Goal: Information Seeking & Learning: Learn about a topic

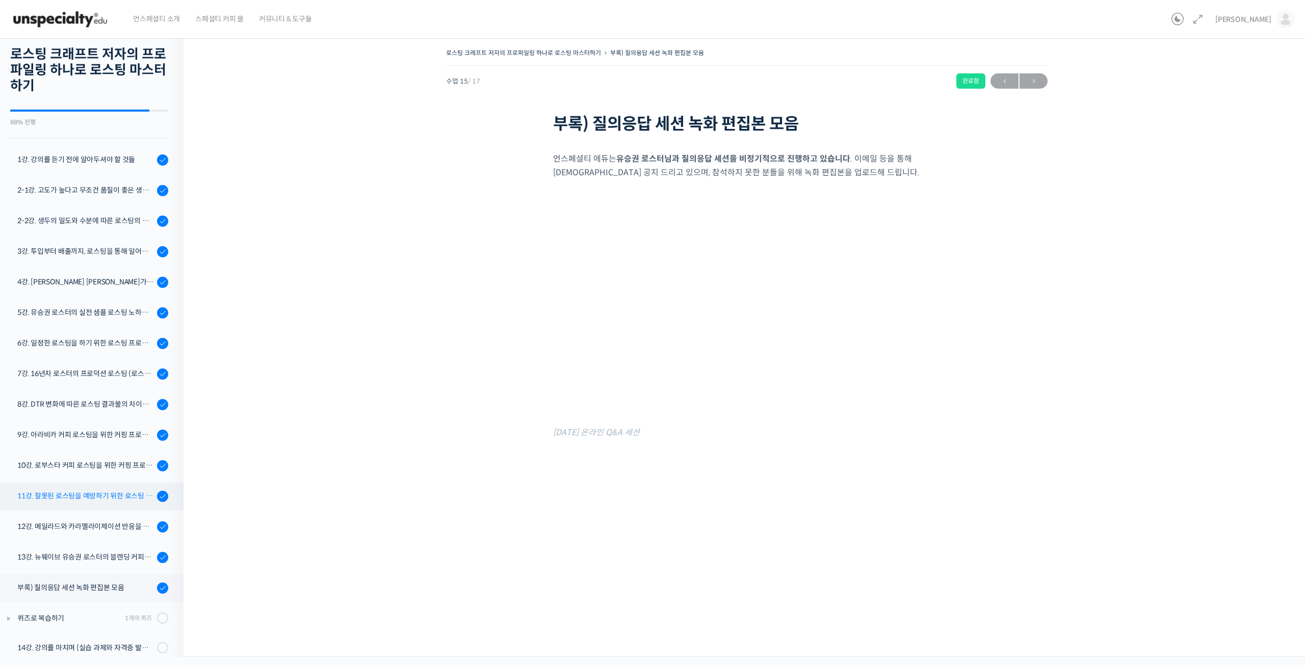
scroll to position [35, 0]
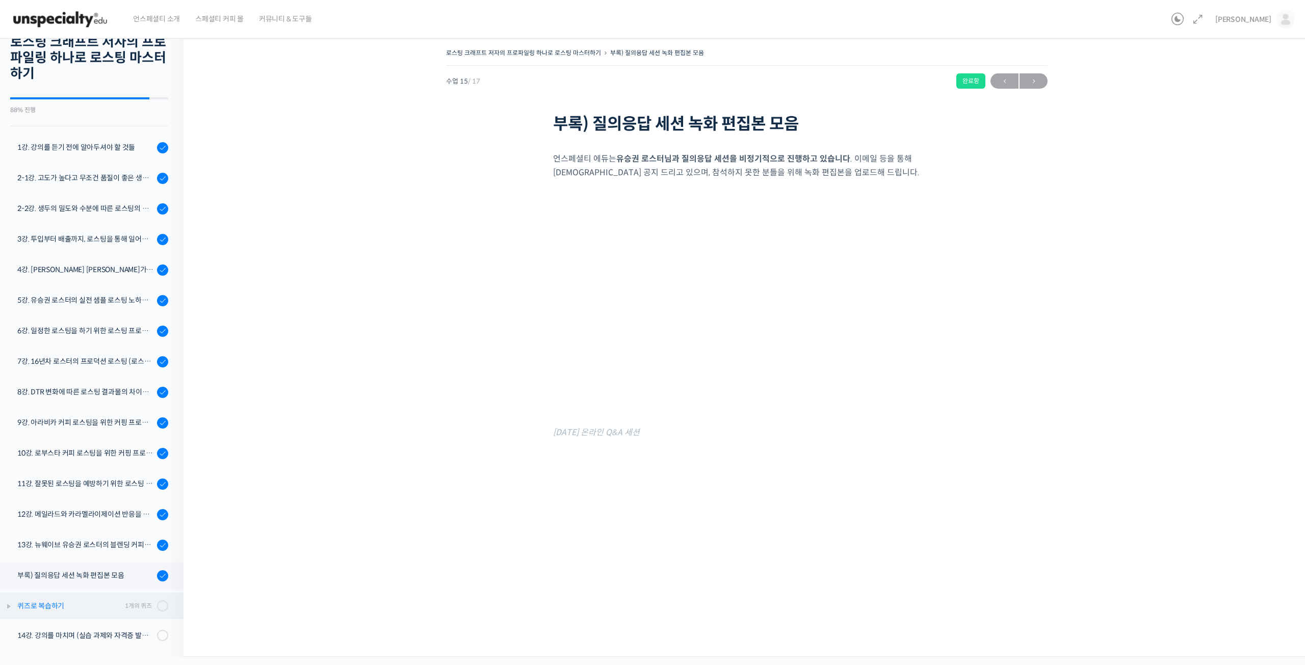
click at [46, 605] on div "퀴즈로 복습하기" at bounding box center [69, 605] width 104 height 11
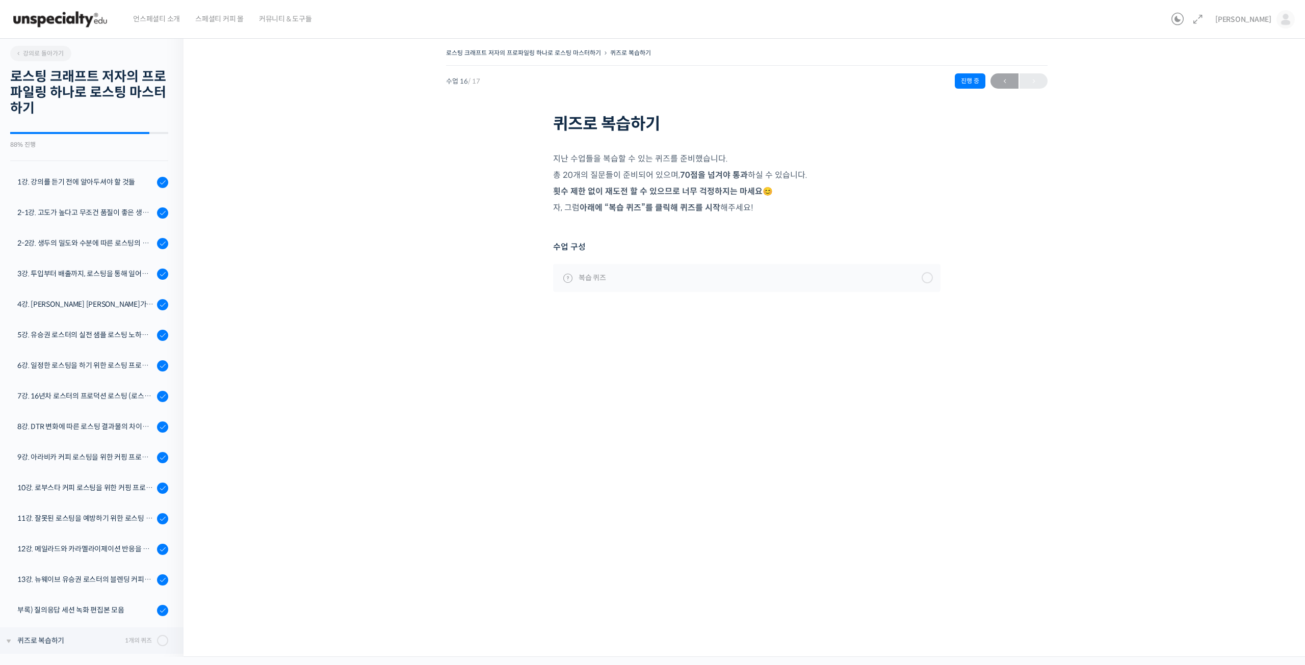
scroll to position [60, 0]
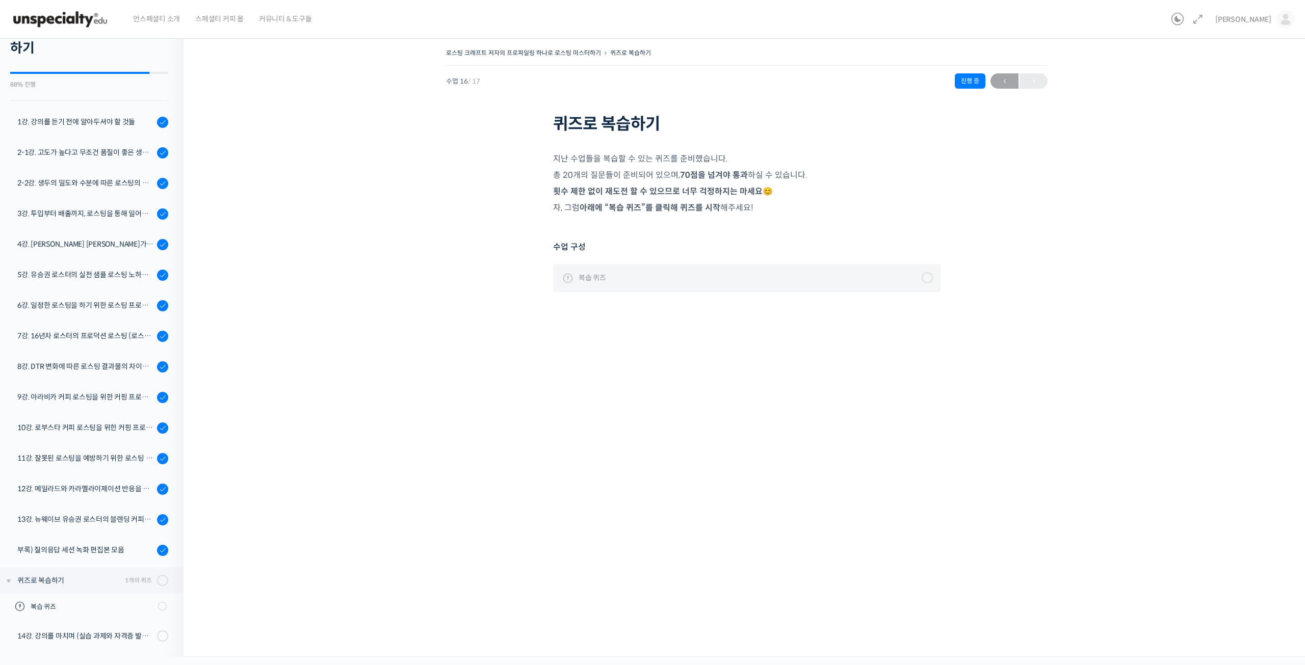
click at [594, 276] on span "복습 퀴즈" at bounding box center [593, 277] width 28 height 11
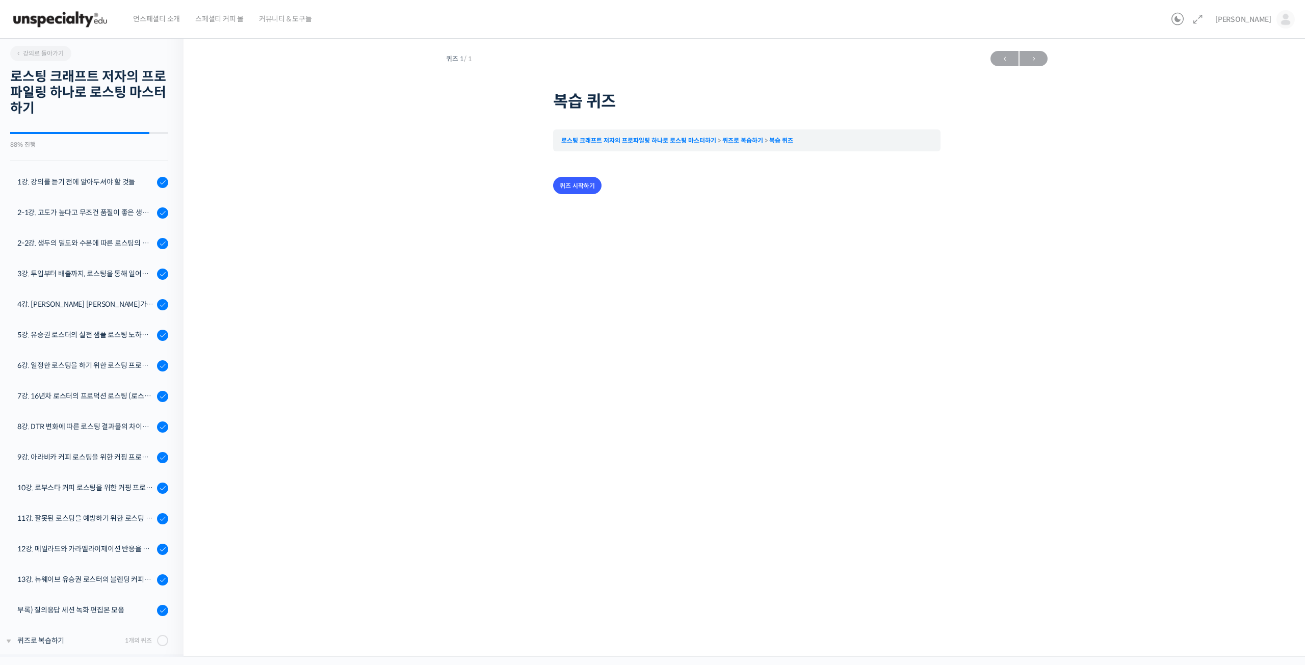
scroll to position [60, 0]
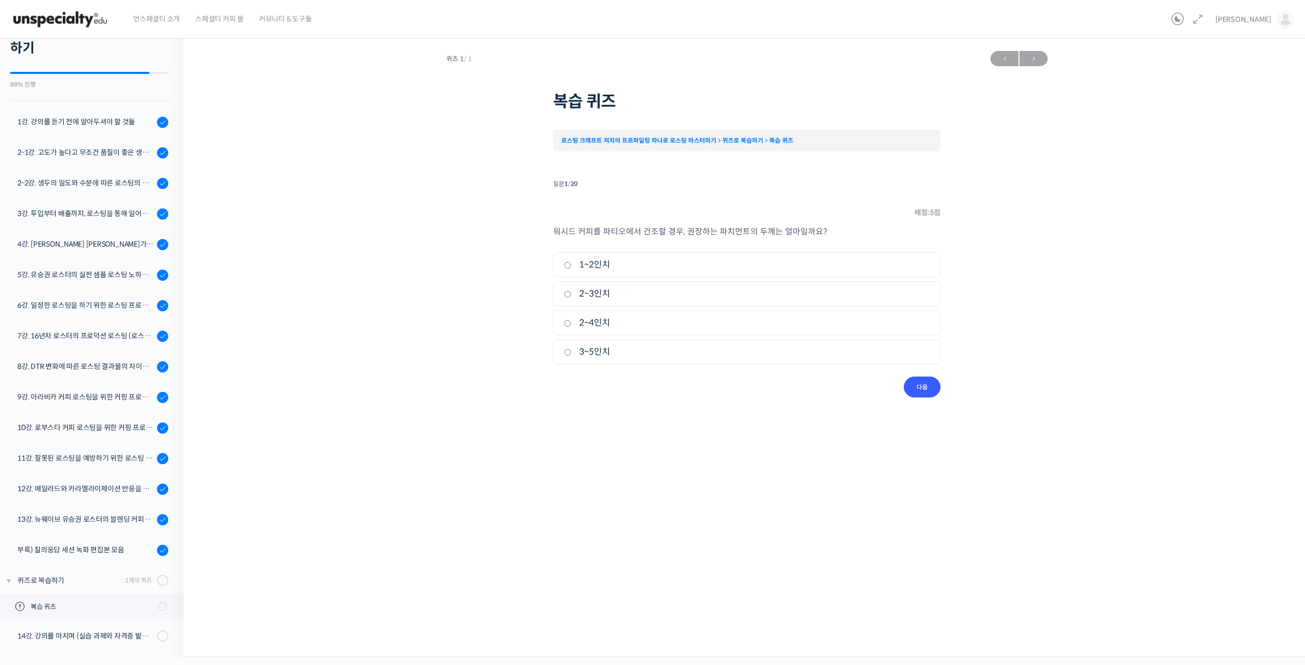
click at [568, 264] on input "1~2인치" at bounding box center [568, 265] width 8 height 7
radio input "true"
click at [925, 390] on input "다음" at bounding box center [922, 387] width 37 height 21
click at [568, 265] on input "3~5인치" at bounding box center [568, 265] width 8 height 7
radio input "true"
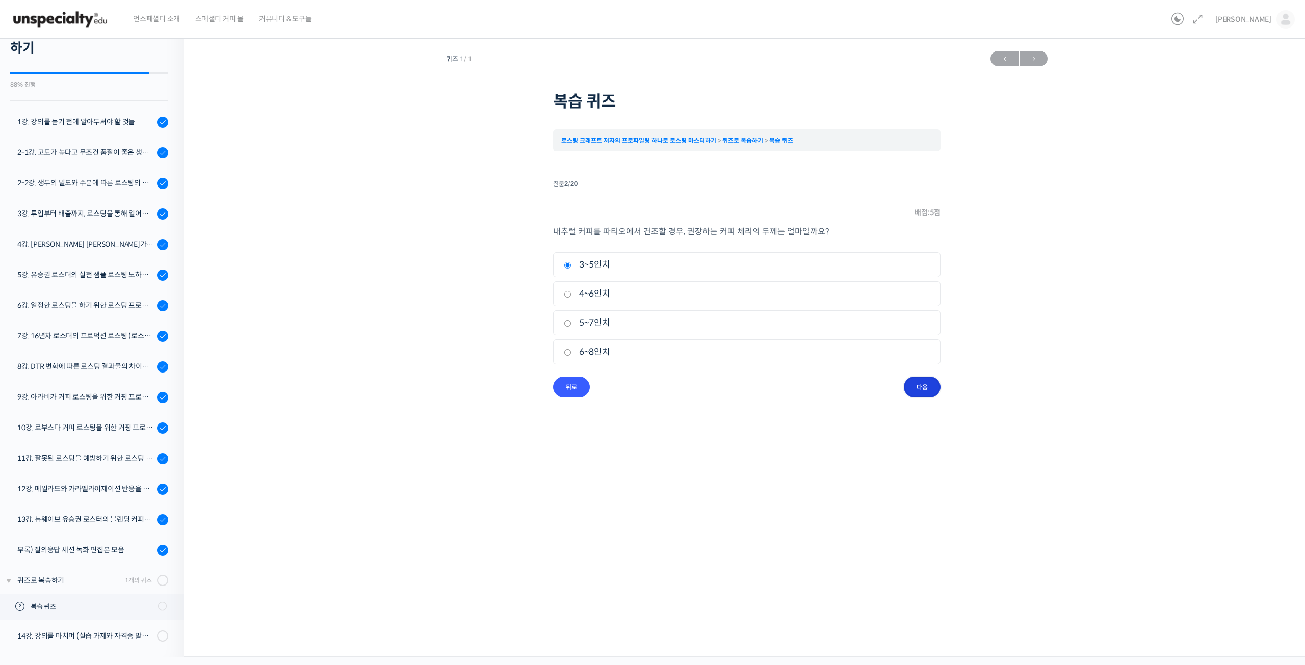
click at [909, 383] on input "다음" at bounding box center [922, 387] width 37 height 21
click at [568, 266] on input "1%" at bounding box center [568, 265] width 8 height 7
radio input "true"
click at [940, 379] on div "퀴즈 1 / 1 ← 이전 다음 → 복습 퀴즈 로스팅 크래프트 저자의 프로파일링 하나로 로스팅 마스터하기 퀴즈로 복습하기 복습 퀴즈 Time l…" at bounding box center [746, 222] width 1025 height 352
click at [932, 382] on input "다음" at bounding box center [922, 387] width 37 height 21
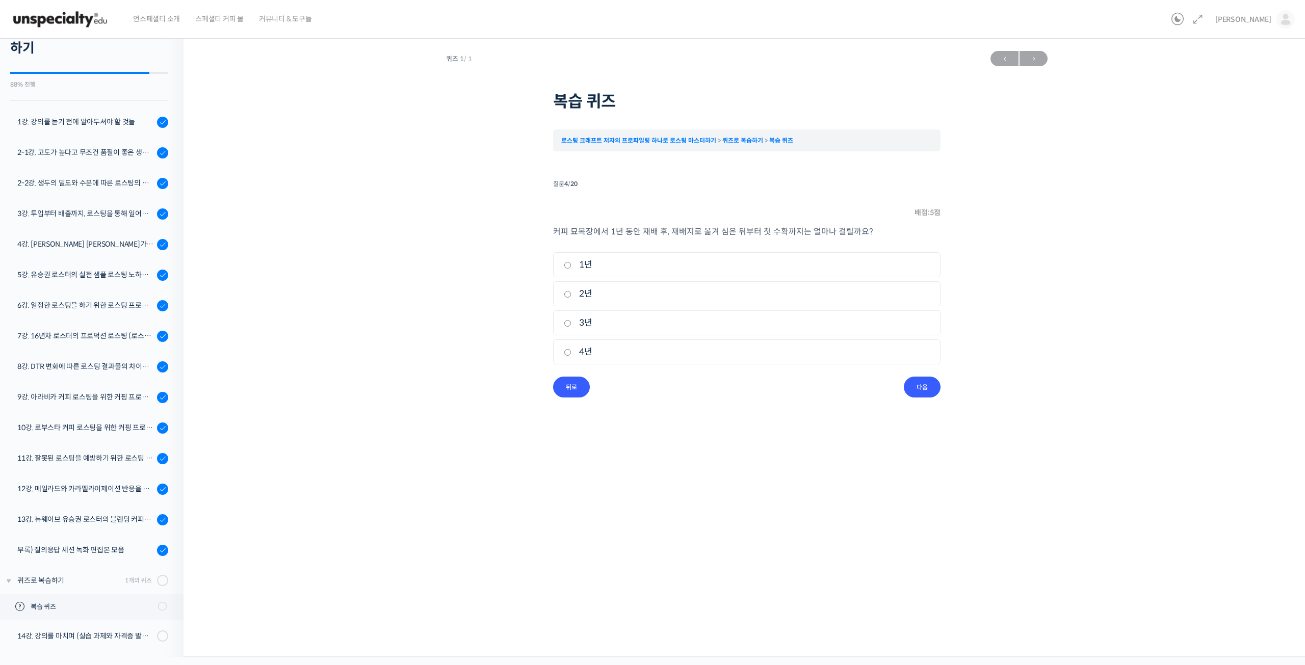
click at [569, 353] on input "4년" at bounding box center [568, 352] width 8 height 7
radio input "true"
click at [927, 379] on input "다음" at bounding box center [922, 387] width 37 height 21
click at [567, 265] on input "색상" at bounding box center [568, 265] width 8 height 7
radio input "true"
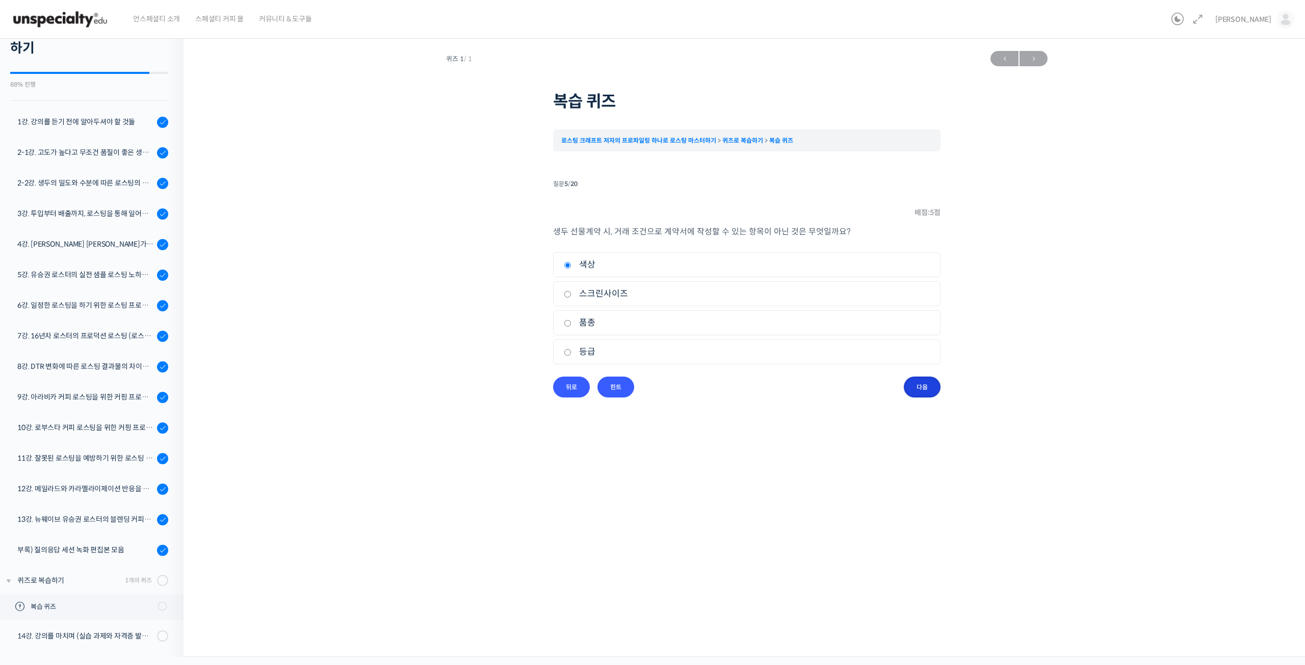
click at [931, 390] on input "다음" at bounding box center [922, 387] width 37 height 21
click at [568, 293] on input "미맹" at bounding box center [568, 294] width 8 height 7
radio input "true"
click at [928, 390] on input "다음" at bounding box center [922, 387] width 37 height 21
click at [568, 265] on input "220-225℃" at bounding box center [568, 265] width 8 height 7
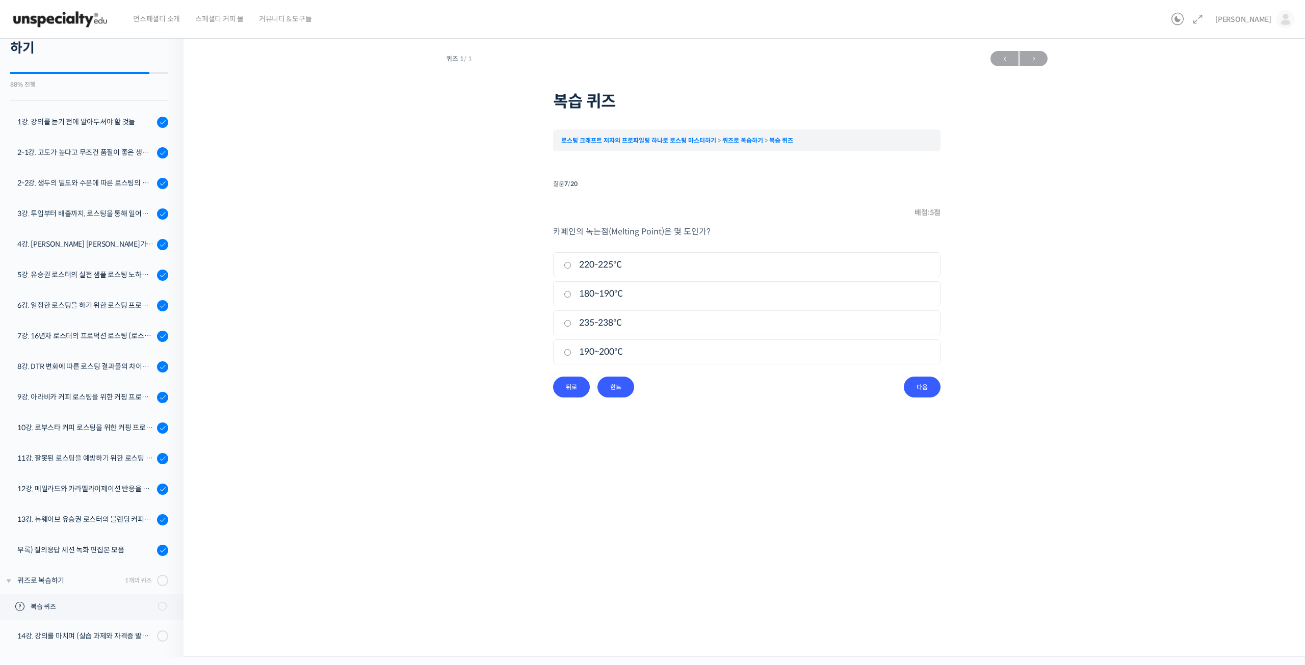
radio input "true"
click at [920, 392] on input "다음" at bounding box center [922, 387] width 37 height 21
click at [569, 327] on input "10,000 BTU" at bounding box center [568, 323] width 8 height 7
radio input "true"
click at [907, 386] on input "다음" at bounding box center [922, 387] width 37 height 21
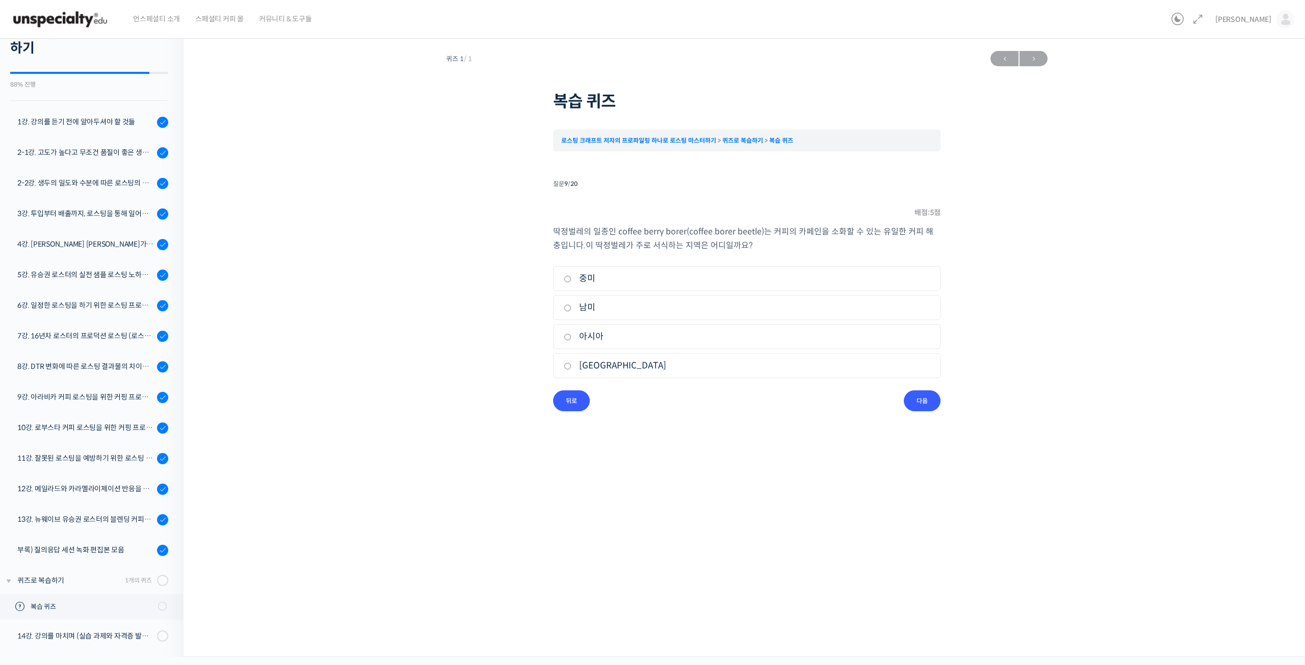
click at [570, 366] on input "아프리카" at bounding box center [568, 366] width 8 height 7
radio input "true"
click at [926, 398] on input "다음" at bounding box center [922, 400] width 37 height 21
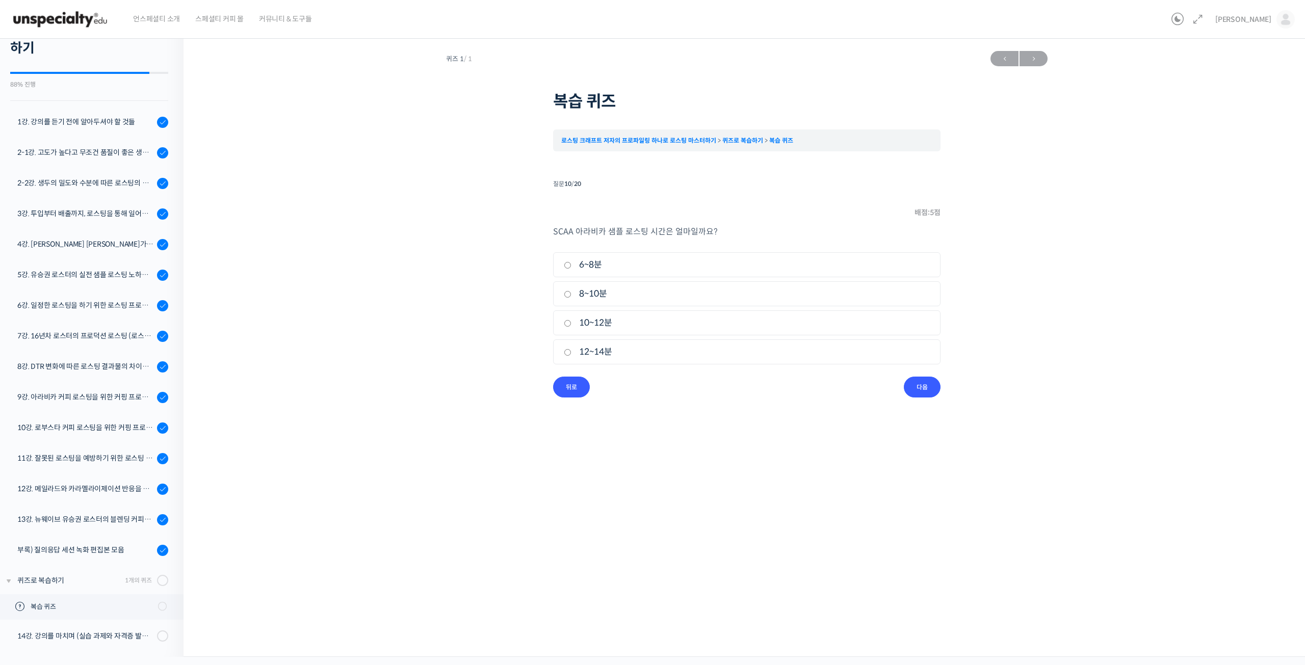
click at [566, 323] on input "10~12분" at bounding box center [568, 323] width 8 height 7
radio input "true"
click at [924, 380] on input "다음" at bounding box center [922, 387] width 37 height 21
click at [569, 323] on input "10~12분" at bounding box center [568, 323] width 8 height 7
radio input "true"
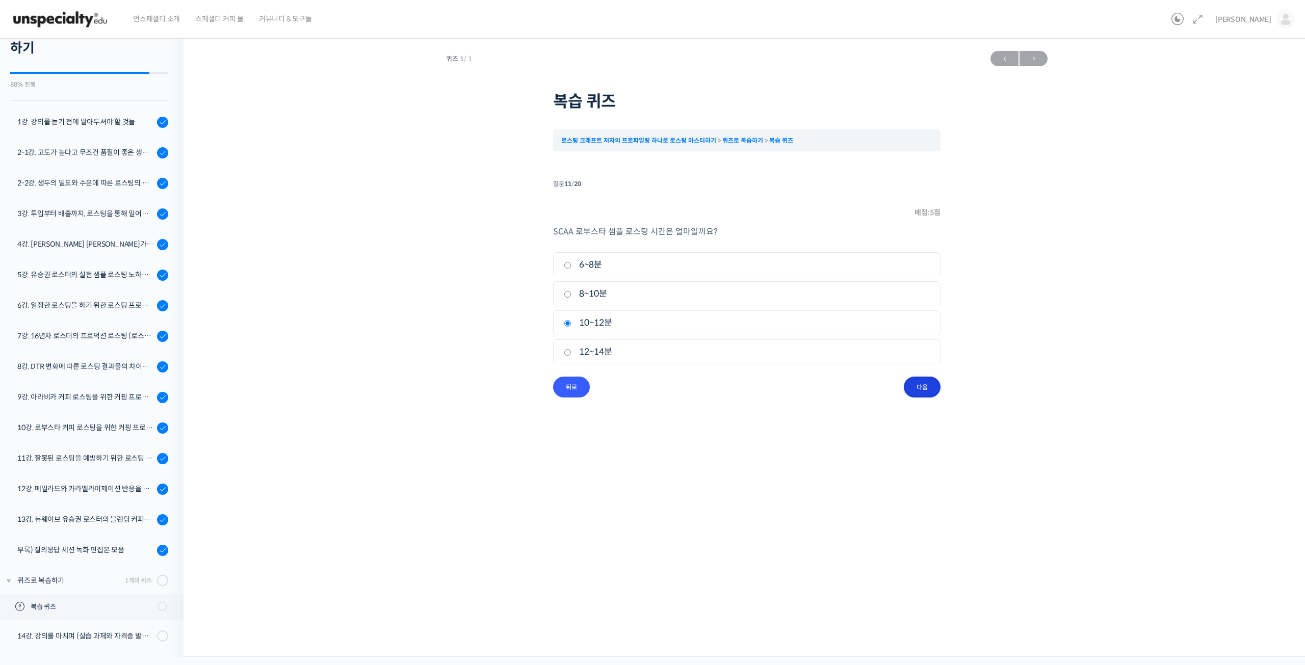
click at [921, 385] on input "다음" at bounding box center [922, 387] width 37 height 21
click at [603, 299] on label "154~180℃" at bounding box center [747, 294] width 366 height 14
click at [571, 298] on input "154~180℃" at bounding box center [568, 294] width 8 height 7
radio input "true"
click at [912, 385] on input "다음" at bounding box center [922, 387] width 37 height 21
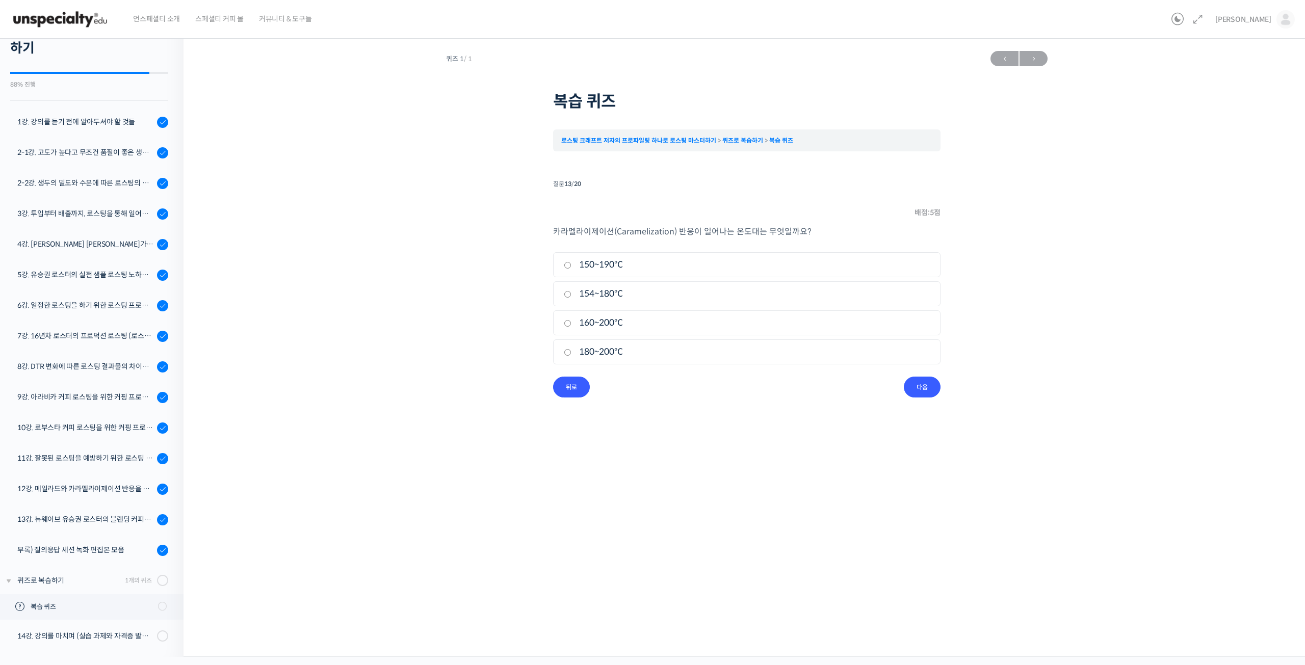
click at [596, 323] on label "160~200℃" at bounding box center [747, 323] width 366 height 14
click at [571, 323] on input "160~200℃" at bounding box center [568, 323] width 8 height 7
radio input "true"
click at [919, 386] on input "다음" at bounding box center [922, 387] width 37 height 21
click at [600, 298] on label "포타슘" at bounding box center [747, 294] width 366 height 14
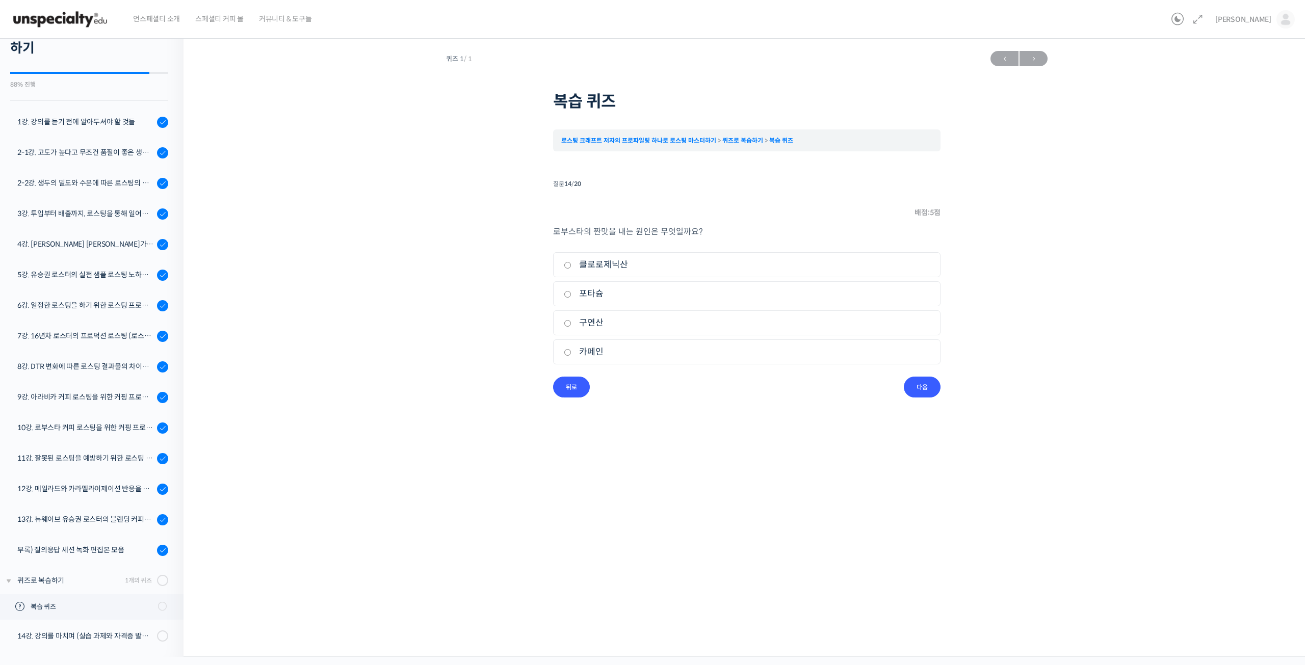
click at [571, 298] on input "포타슘" at bounding box center [568, 294] width 8 height 7
radio input "true"
click at [913, 387] on input "다음" at bounding box center [922, 387] width 37 height 21
click at [597, 267] on label "엔자이메틱 (Enzymatic)" at bounding box center [747, 265] width 366 height 14
click at [571, 267] on input "엔자이메틱 (Enzymatic)" at bounding box center [568, 265] width 8 height 7
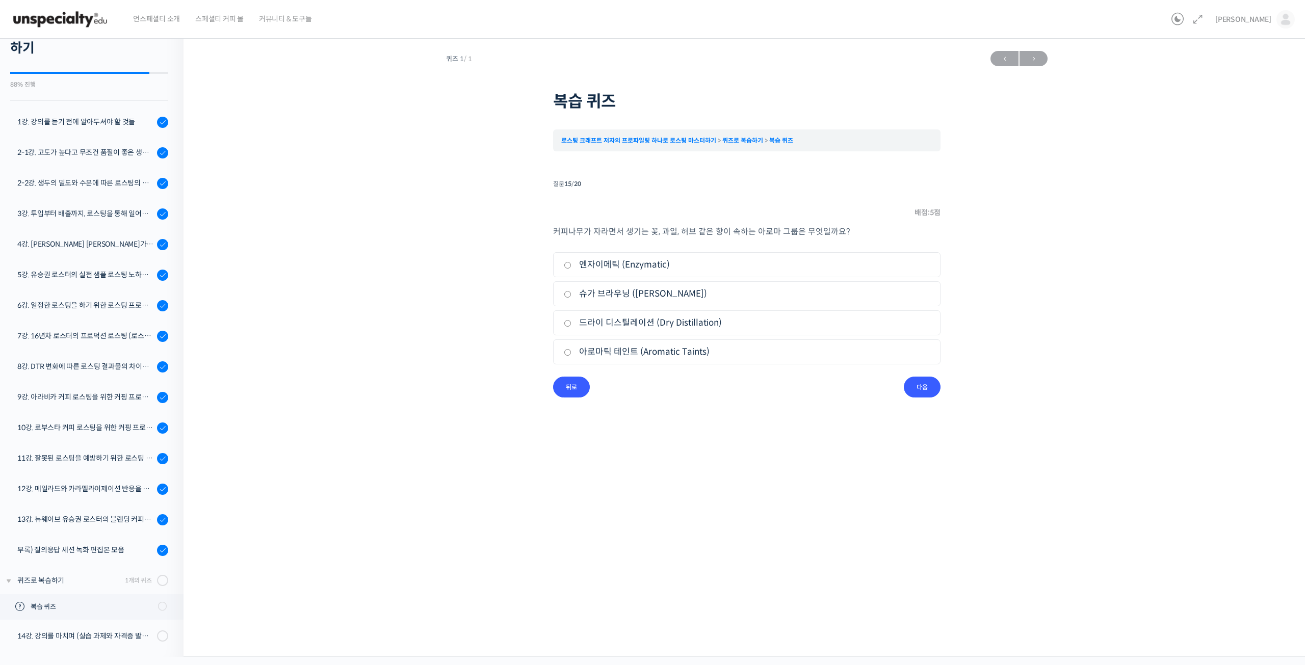
radio input "true"
click at [919, 385] on input "다음" at bounding box center [922, 387] width 37 height 21
click at [609, 295] on label "슈가 브라우닝 (Sugar Browning)" at bounding box center [747, 294] width 366 height 14
click at [571, 295] on input "슈가 브라우닝 (Sugar Browning)" at bounding box center [568, 294] width 8 height 7
radio input "true"
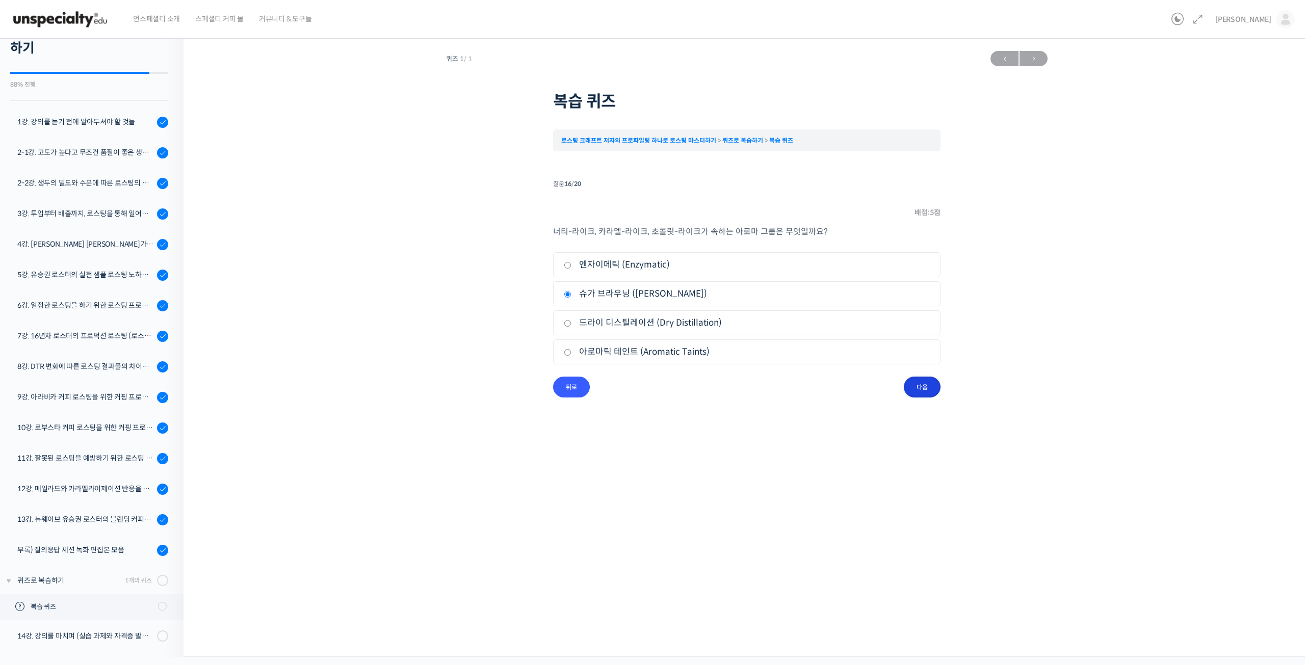
click at [917, 388] on input "다음" at bounding box center [922, 387] width 37 height 21
click at [618, 267] on label "1,000~2,000" at bounding box center [747, 265] width 366 height 14
click at [571, 267] on input "1,000~2,000" at bounding box center [568, 265] width 8 height 7
radio input "true"
click at [915, 391] on input "다음" at bounding box center [922, 387] width 37 height 21
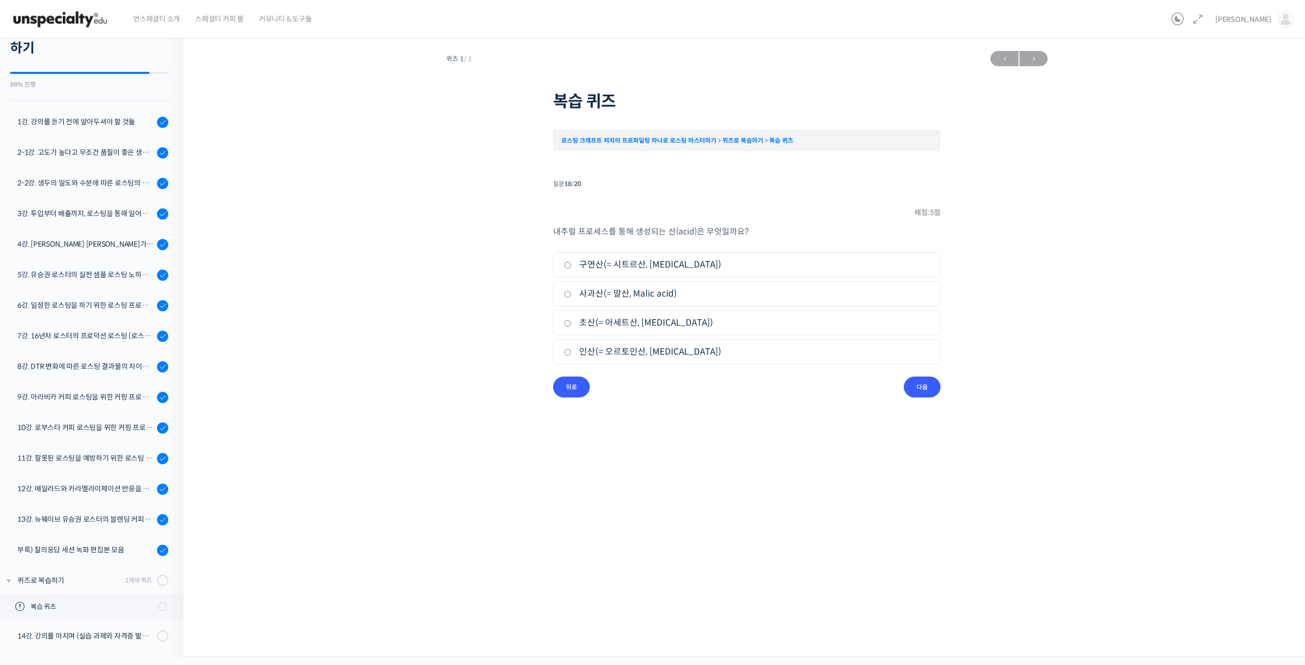
click at [568, 294] on input "사과산(= 말산, Malic acid)" at bounding box center [568, 294] width 8 height 7
radio input "true"
click at [927, 391] on input "다음" at bounding box center [922, 387] width 37 height 21
click at [642, 268] on label "구연산(= 시트르산, Citric acid)" at bounding box center [747, 265] width 366 height 14
click at [571, 268] on input "구연산(= 시트르산, Citric acid)" at bounding box center [568, 265] width 8 height 7
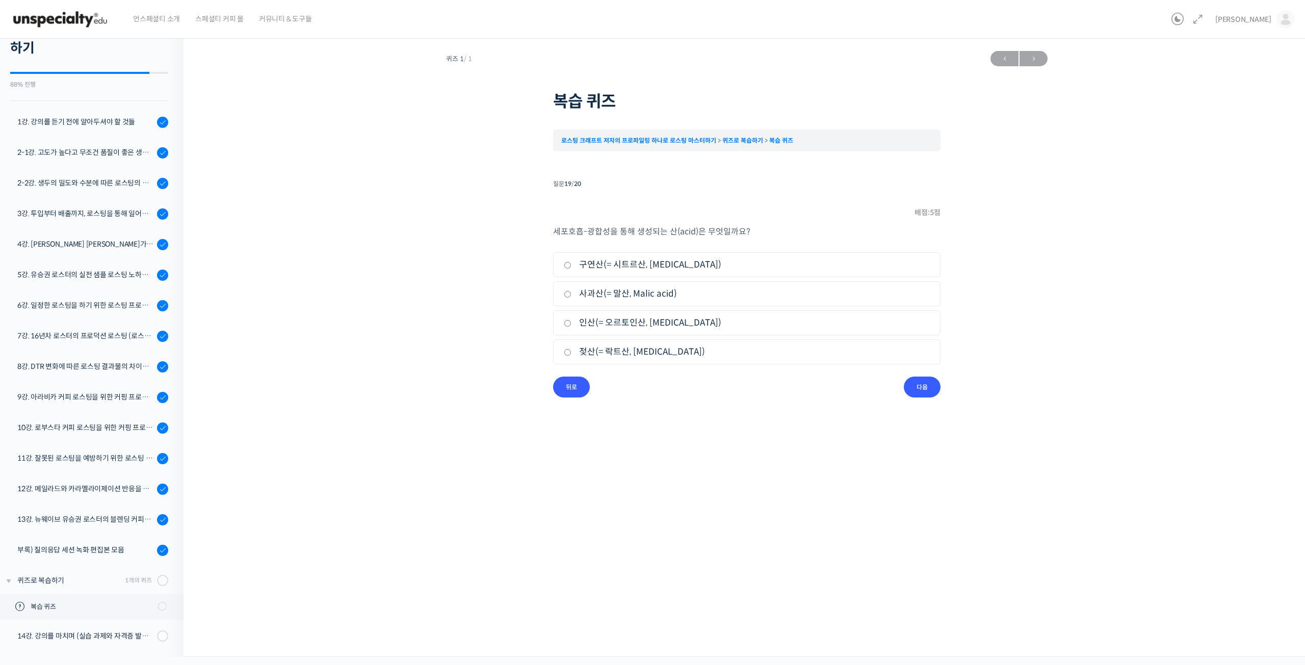
radio input "true"
click at [919, 386] on input "다음" at bounding box center [922, 387] width 37 height 21
click at [567, 264] on input "#35" at bounding box center [568, 265] width 8 height 7
radio input "true"
click at [905, 386] on input "퀴즈 마치기" at bounding box center [912, 387] width 55 height 21
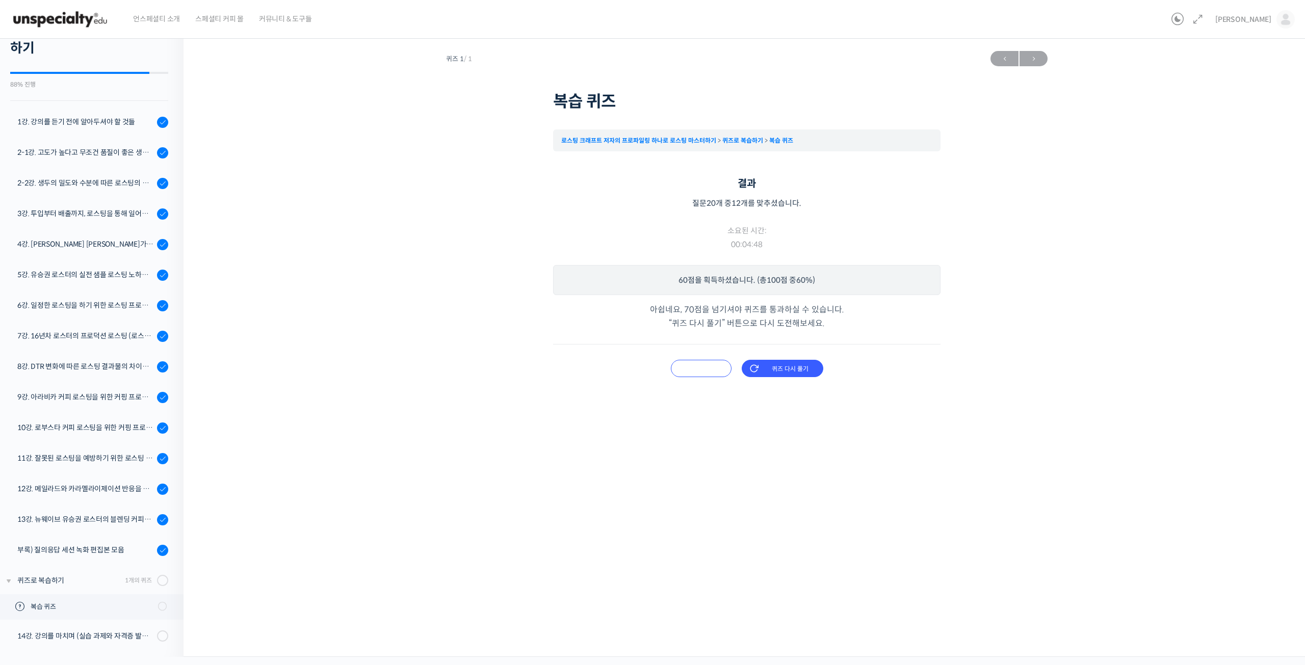
click at [704, 377] on input "오답 확인하기" at bounding box center [701, 368] width 61 height 17
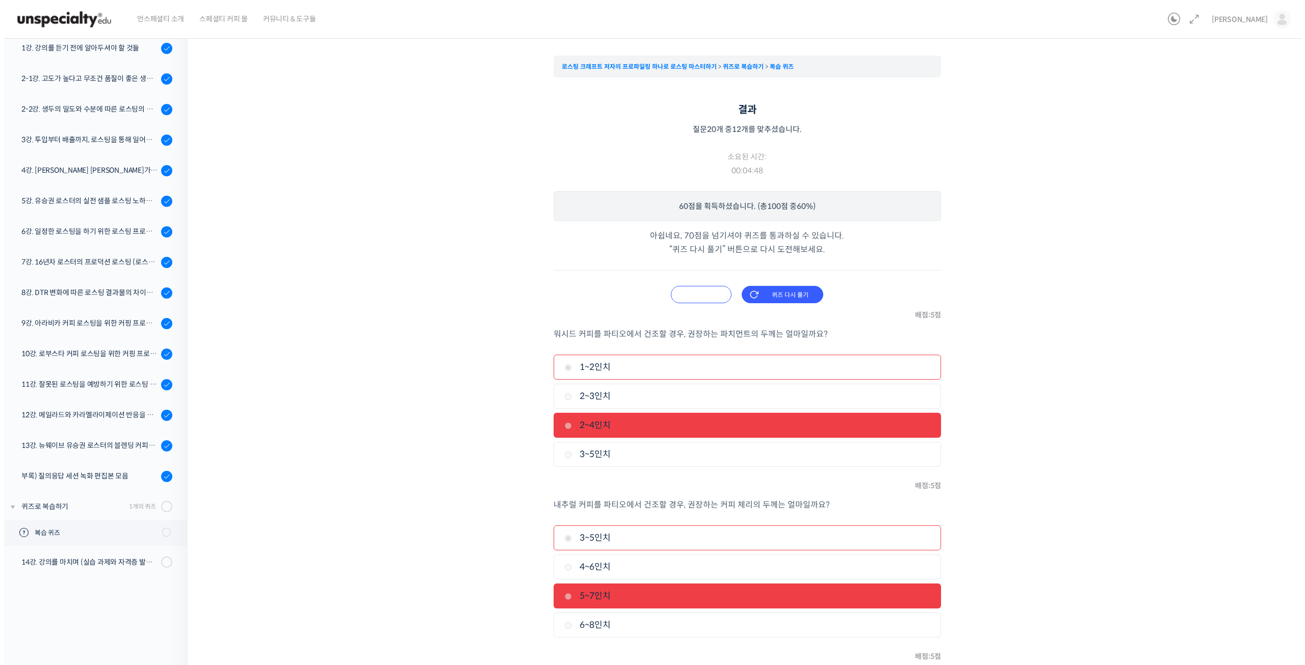
scroll to position [0, 0]
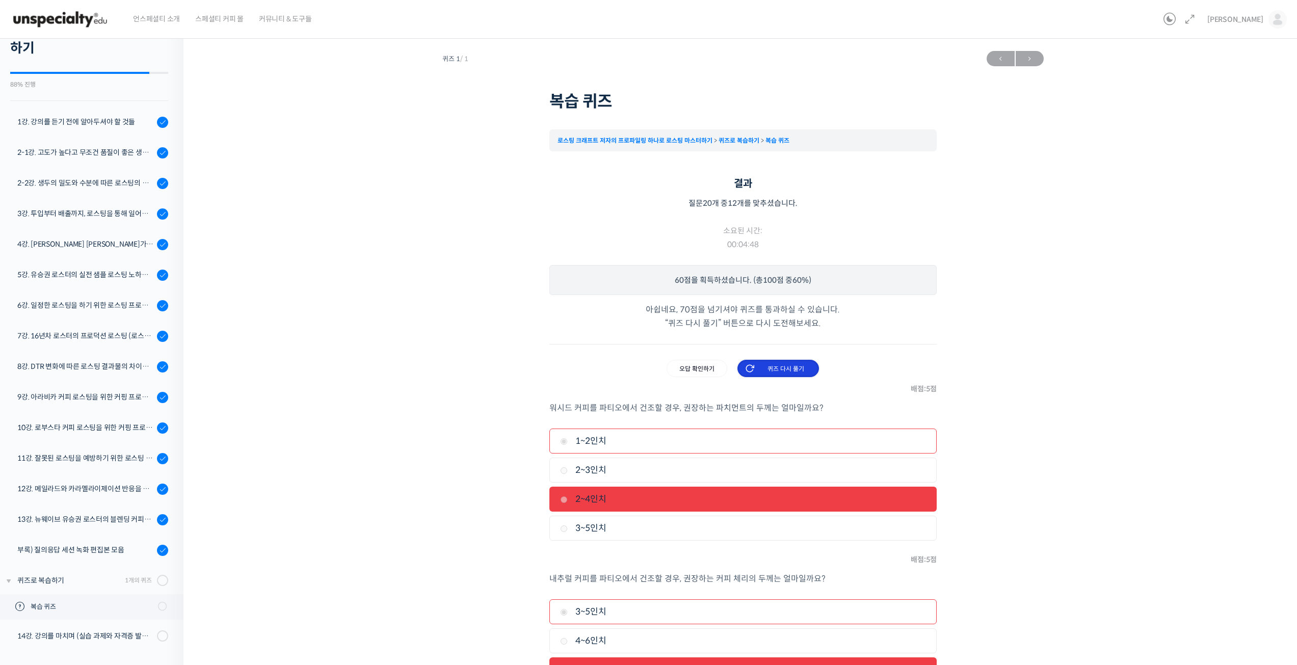
click at [779, 363] on input "퀴즈 다시 풀기" at bounding box center [779, 368] width 82 height 17
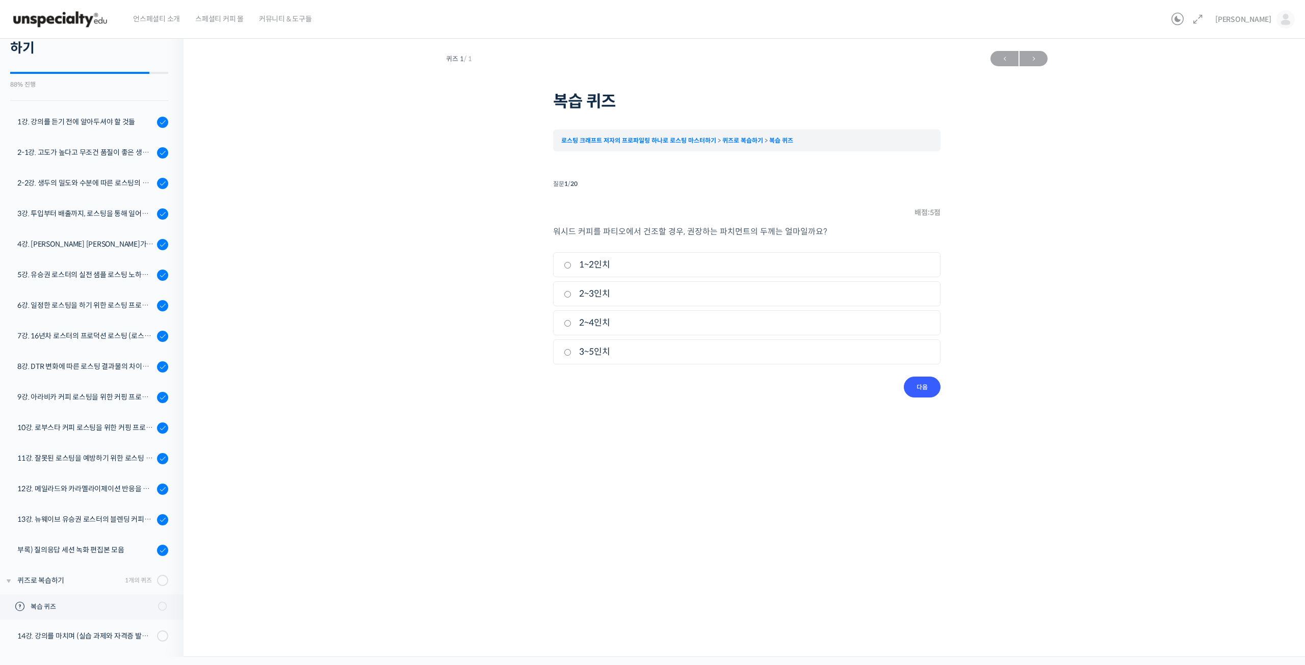
click at [590, 327] on label "2~4인치" at bounding box center [747, 323] width 366 height 14
click at [571, 327] on input "2~4인치" at bounding box center [568, 323] width 8 height 7
radio input "true"
click at [925, 386] on input "다음" at bounding box center [922, 387] width 37 height 21
click at [599, 319] on label "5~7인치" at bounding box center [747, 323] width 366 height 14
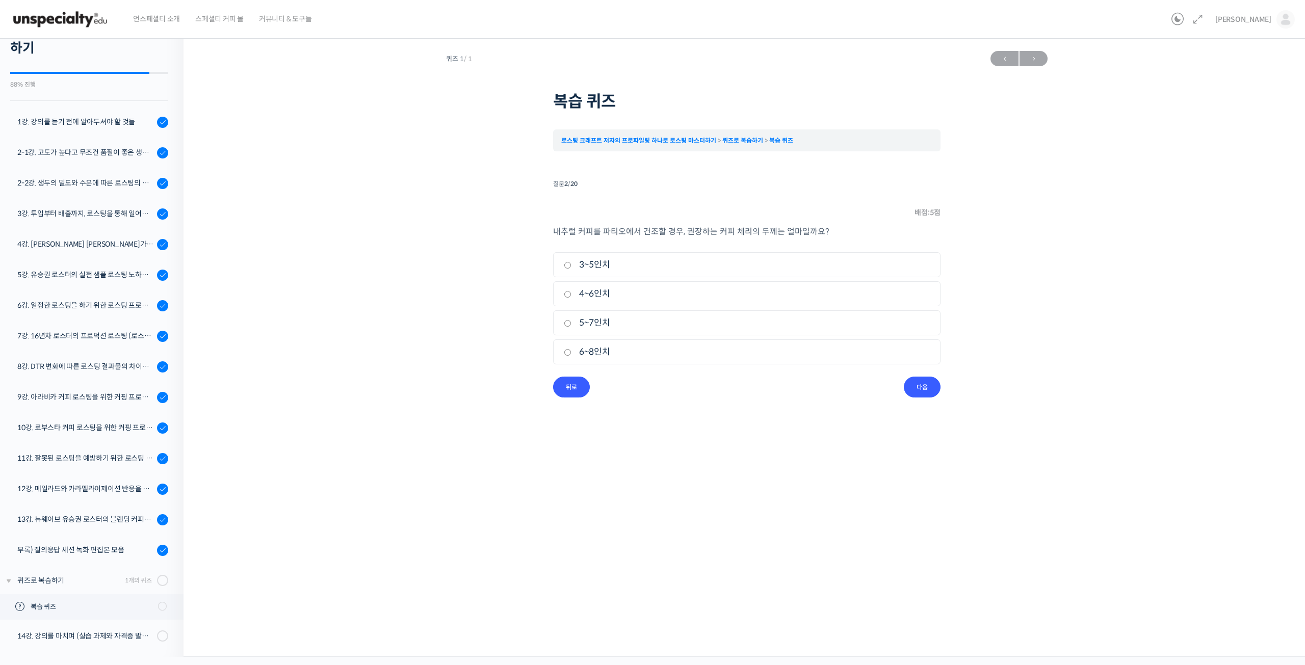
click at [571, 320] on input "5~7인치" at bounding box center [568, 323] width 8 height 7
radio input "true"
click at [920, 389] on input "다음" at bounding box center [922, 387] width 37 height 21
click at [658, 295] on label "2%" at bounding box center [747, 294] width 366 height 14
click at [571, 295] on input "2%" at bounding box center [568, 294] width 8 height 7
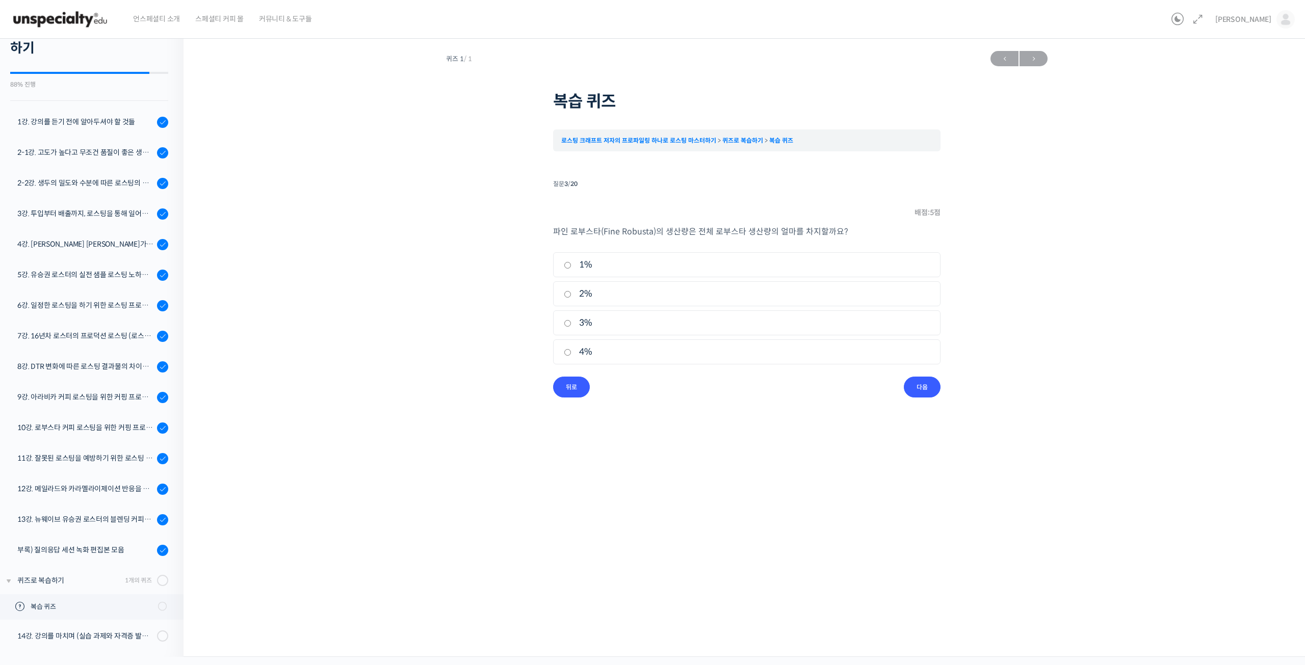
radio input "true"
click at [924, 387] on input "다음" at bounding box center [922, 387] width 37 height 21
click at [592, 326] on label "3년" at bounding box center [747, 323] width 366 height 14
click at [571, 326] on input "3년" at bounding box center [568, 323] width 8 height 7
radio input "true"
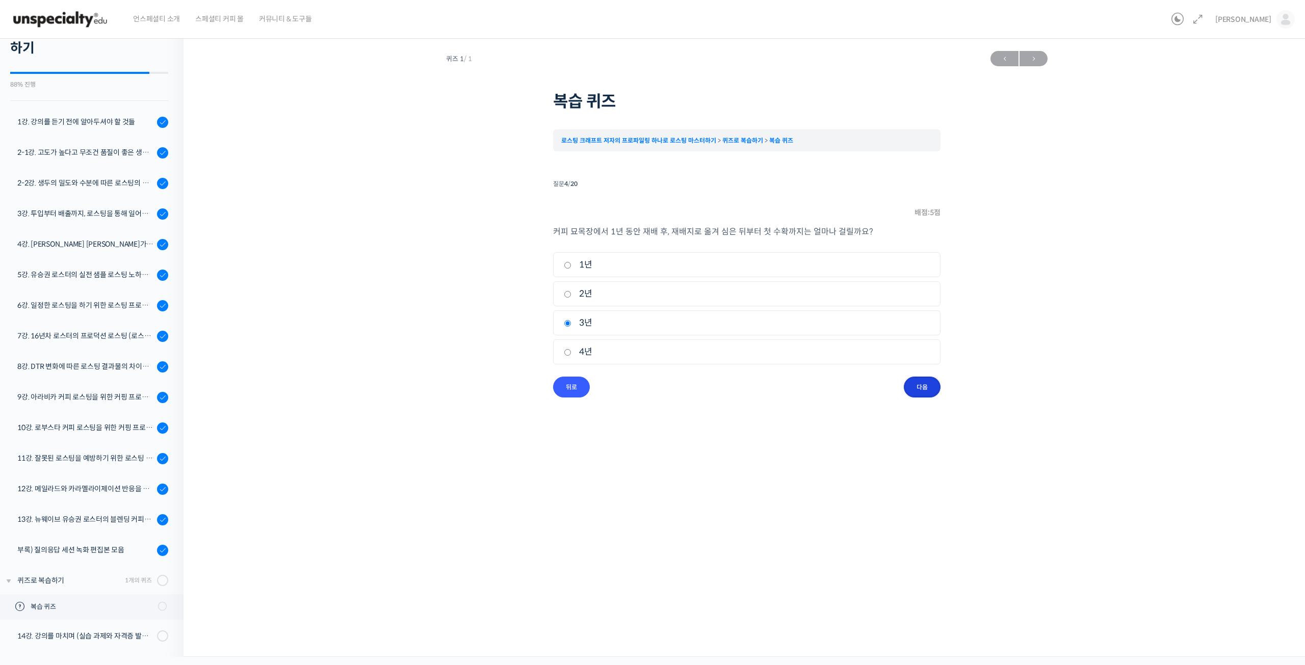
click at [926, 387] on input "다음" at bounding box center [922, 387] width 37 height 21
click at [612, 259] on label "색상" at bounding box center [747, 265] width 366 height 14
click at [571, 262] on input "색상" at bounding box center [568, 265] width 8 height 7
radio input "true"
click at [934, 390] on input "다음" at bounding box center [922, 387] width 37 height 21
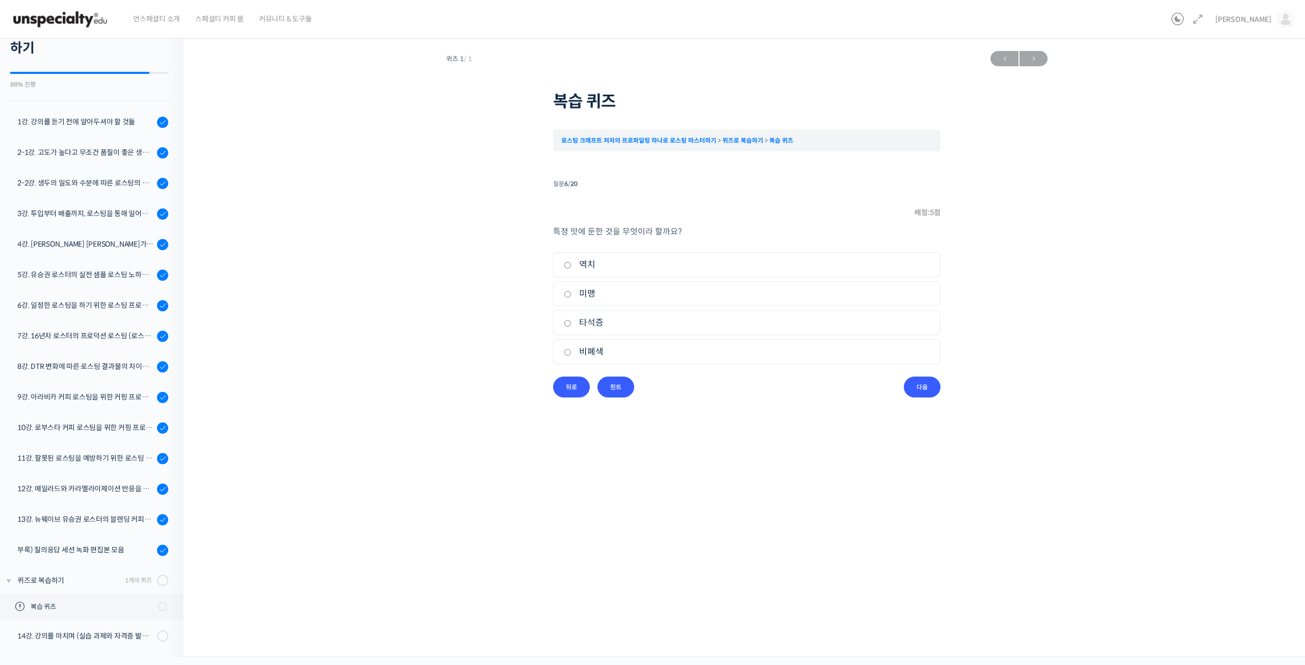
click at [624, 292] on label "미맹" at bounding box center [747, 294] width 366 height 14
click at [571, 292] on input "미맹" at bounding box center [568, 294] width 8 height 7
radio input "true"
click at [929, 388] on input "다음" at bounding box center [922, 387] width 37 height 21
click at [653, 324] on label "235-238℃" at bounding box center [747, 323] width 366 height 14
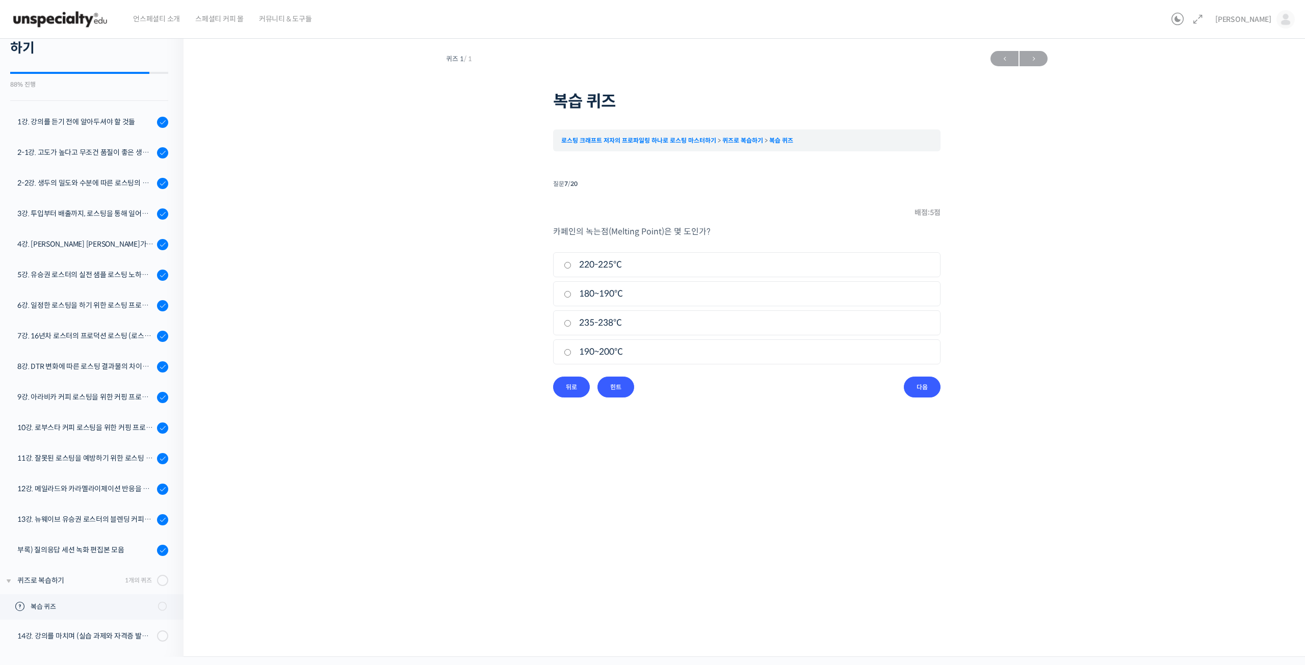
click at [571, 324] on input "235-238℃" at bounding box center [568, 323] width 8 height 7
radio input "true"
drag, startPoint x: 943, startPoint y: 375, endPoint x: 923, endPoint y: 387, distance: 24.5
click at [939, 380] on div "퀴즈 1 / 1 ← 이전 다음 → 복습 퀴즈 로스팅 크래프트 저자의 프로파일링 하나로 로스팅 마스터하기 퀴즈로 복습하기 복습 퀴즈 Time l…" at bounding box center [746, 222] width 1025 height 352
click at [920, 387] on input "다음" at bounding box center [922, 387] width 37 height 21
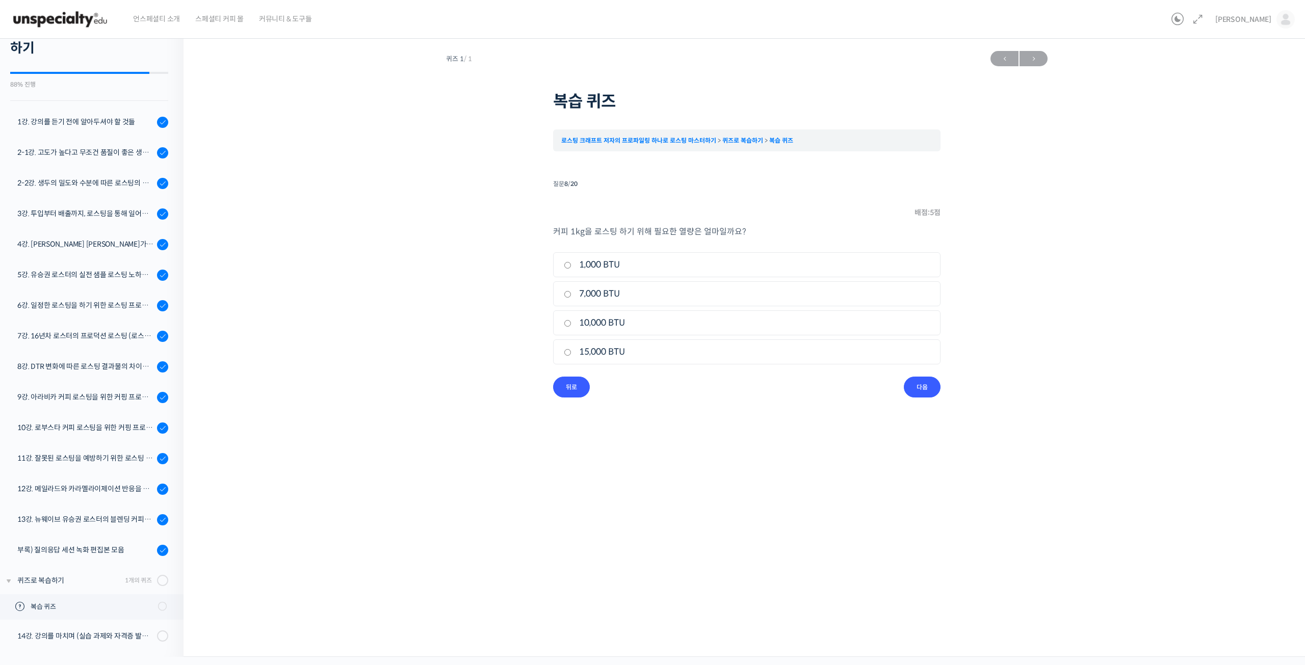
click at [619, 332] on li "3. 10,000 BTU" at bounding box center [746, 322] width 387 height 25
click at [610, 324] on label "10,000 BTU" at bounding box center [747, 323] width 366 height 14
click at [571, 324] on input "10,000 BTU" at bounding box center [568, 323] width 8 height 7
radio input "true"
click at [923, 382] on input "다음" at bounding box center [922, 387] width 37 height 21
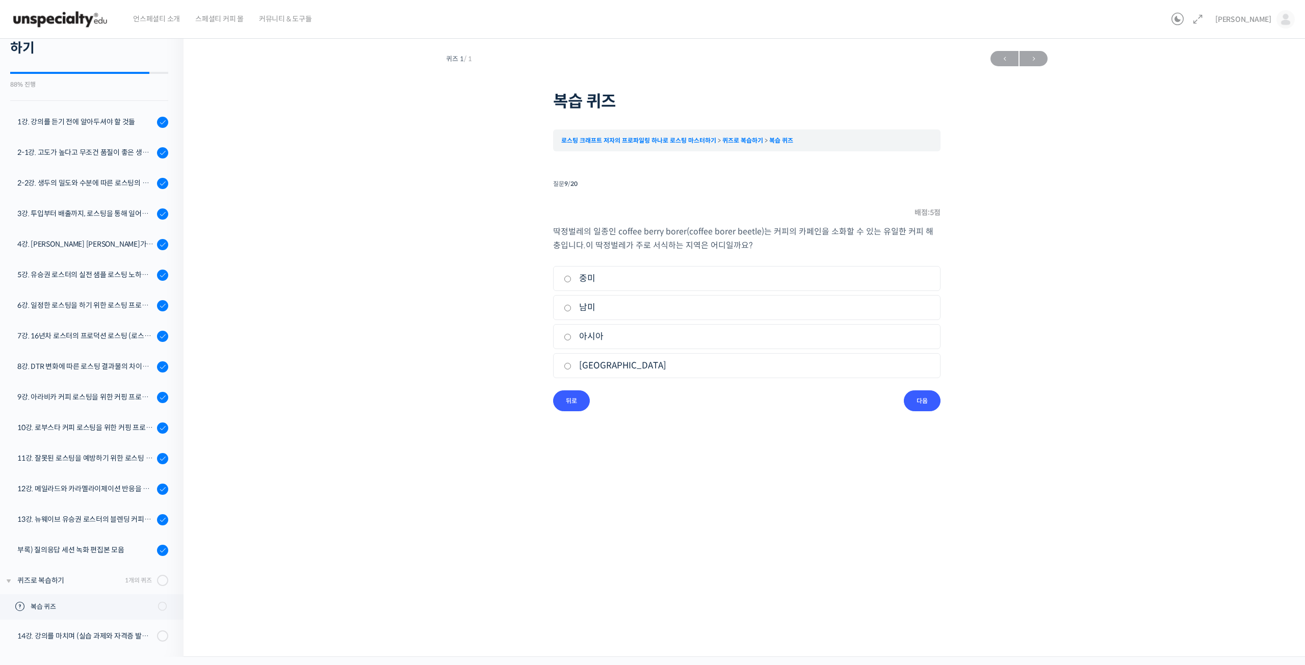
click at [596, 366] on label "아프리카" at bounding box center [747, 366] width 366 height 14
click at [571, 366] on input "아프리카" at bounding box center [568, 366] width 8 height 7
radio input "true"
click at [925, 401] on input "다음" at bounding box center [922, 400] width 37 height 21
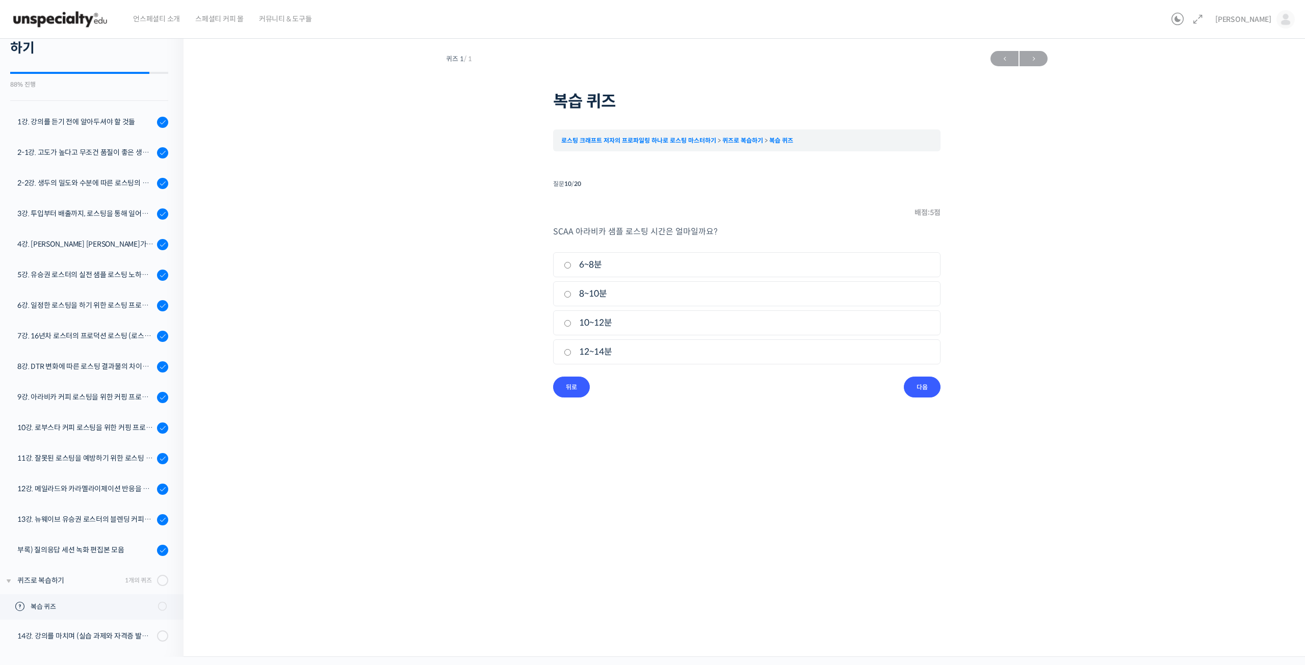
click at [586, 326] on label "10~12분" at bounding box center [747, 323] width 366 height 14
click at [571, 326] on input "10~12분" at bounding box center [568, 323] width 8 height 7
radio input "true"
drag, startPoint x: 919, startPoint y: 383, endPoint x: 756, endPoint y: 354, distance: 165.7
click at [919, 382] on input "다음" at bounding box center [922, 387] width 37 height 21
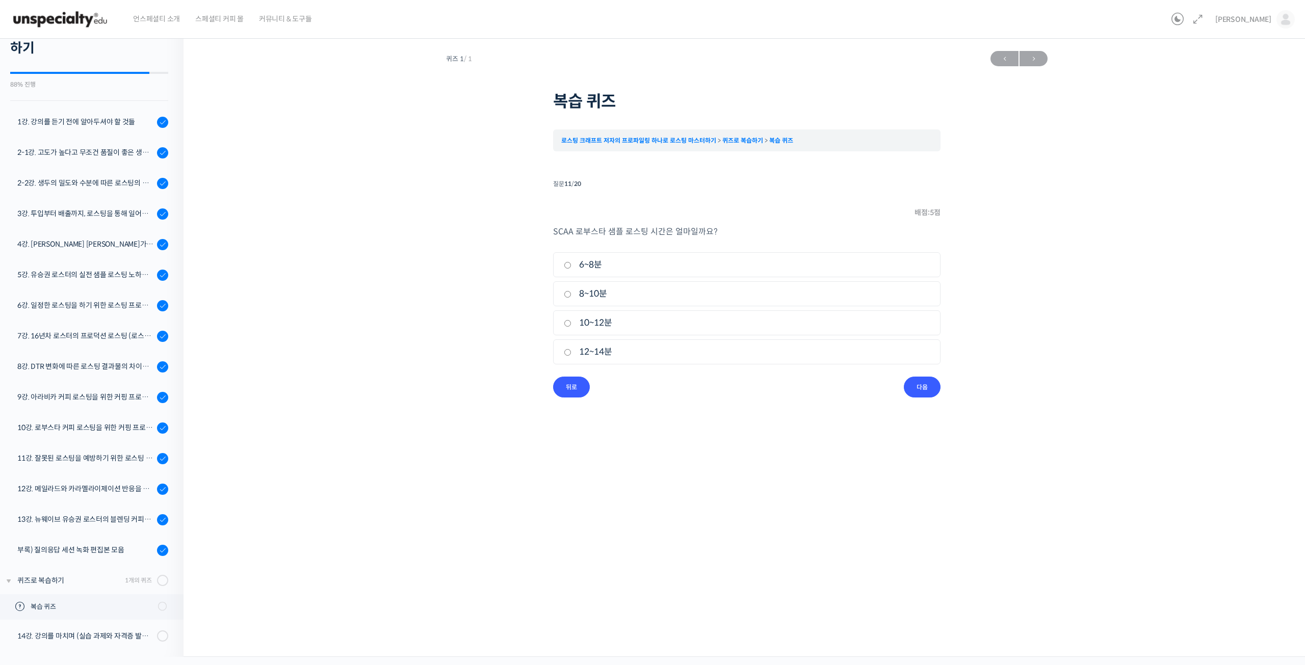
click at [602, 356] on label "12~14분" at bounding box center [747, 352] width 366 height 14
click at [571, 356] on input "12~14분" at bounding box center [568, 352] width 8 height 7
radio input "true"
click at [931, 383] on input "다음" at bounding box center [922, 387] width 37 height 21
click at [593, 299] on label "154~180℃" at bounding box center [747, 294] width 366 height 14
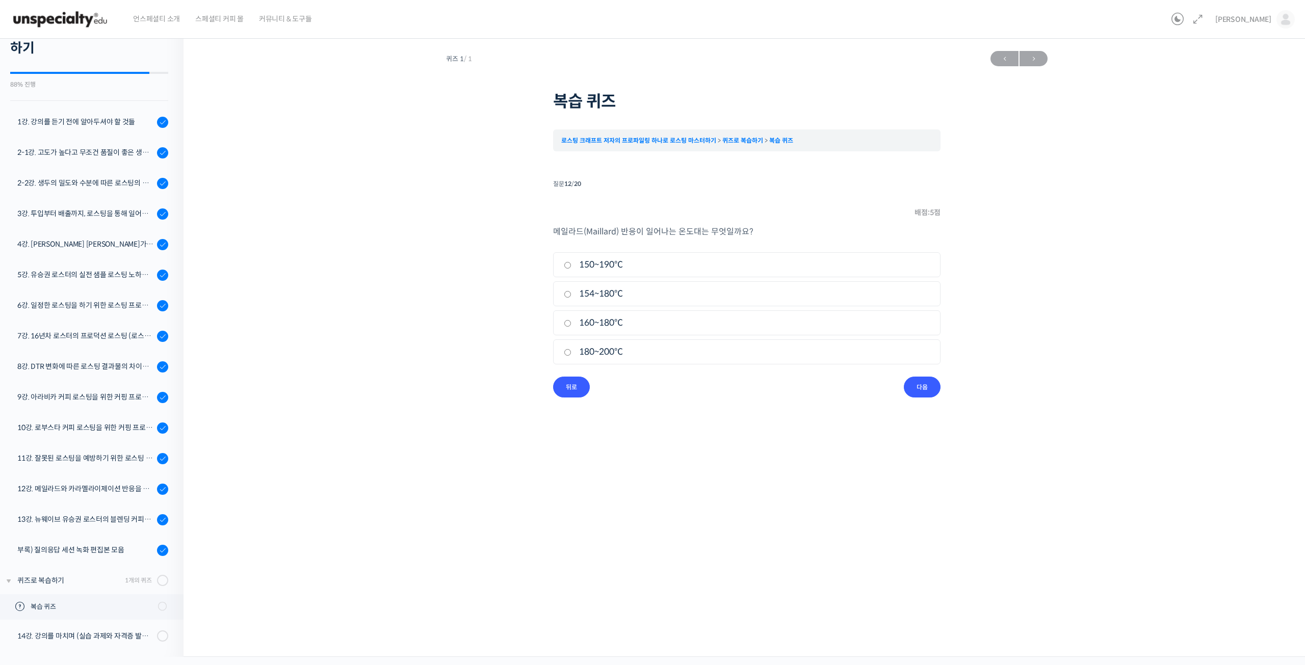
click at [571, 298] on input "154~180℃" at bounding box center [568, 294] width 8 height 7
radio input "true"
click at [925, 385] on input "다음" at bounding box center [922, 387] width 37 height 21
click at [593, 326] on label "160~200℃" at bounding box center [747, 323] width 366 height 14
click at [571, 326] on input "160~200℃" at bounding box center [568, 323] width 8 height 7
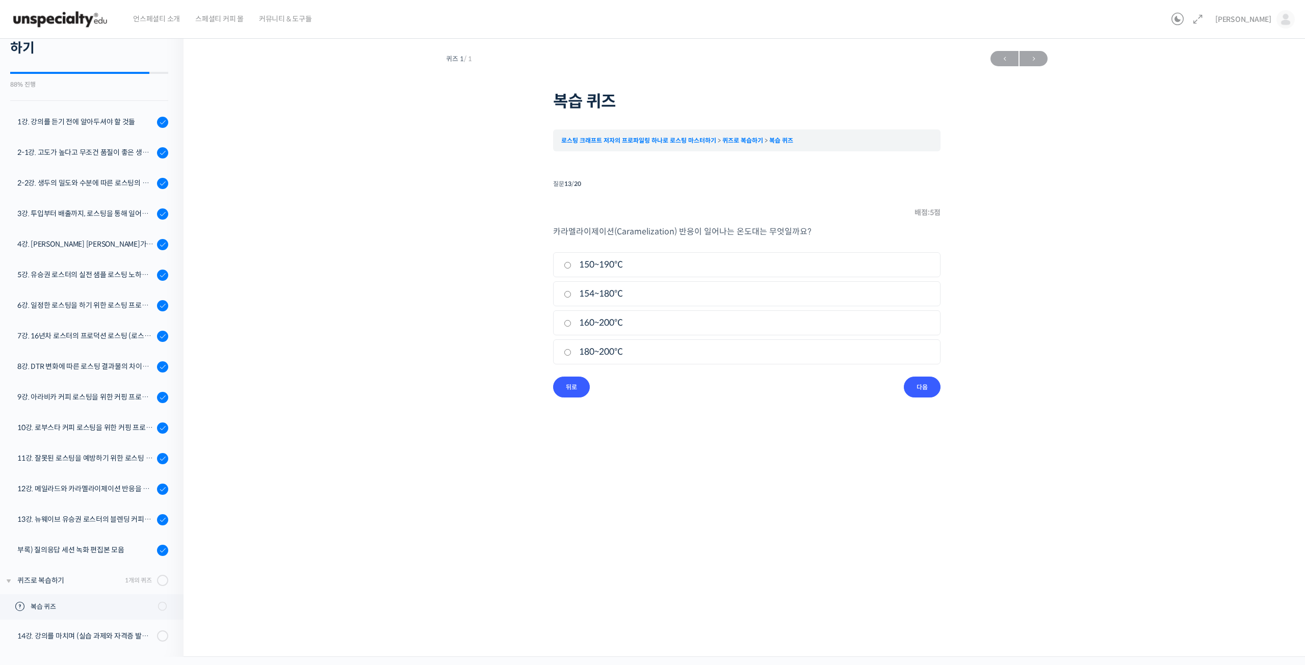
radio input "true"
click at [908, 387] on input "다음" at bounding box center [922, 387] width 37 height 21
click at [592, 297] on label "포타슘" at bounding box center [747, 294] width 366 height 14
click at [571, 297] on input "포타슘" at bounding box center [568, 294] width 8 height 7
radio input "true"
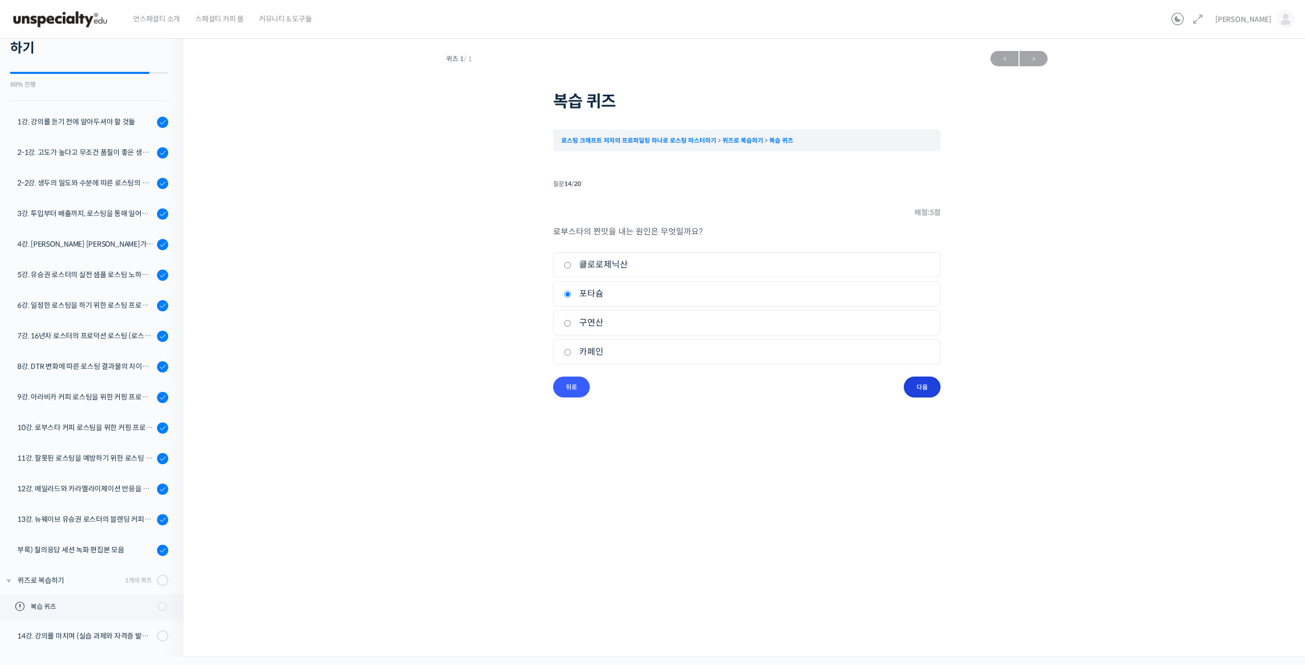
click at [910, 388] on input "다음" at bounding box center [922, 387] width 37 height 21
click at [613, 264] on label "엔자이메틱 (Enzymatic)" at bounding box center [747, 265] width 366 height 14
click at [571, 264] on input "엔자이메틱 (Enzymatic)" at bounding box center [568, 265] width 8 height 7
radio input "true"
click at [926, 383] on input "다음" at bounding box center [922, 387] width 37 height 21
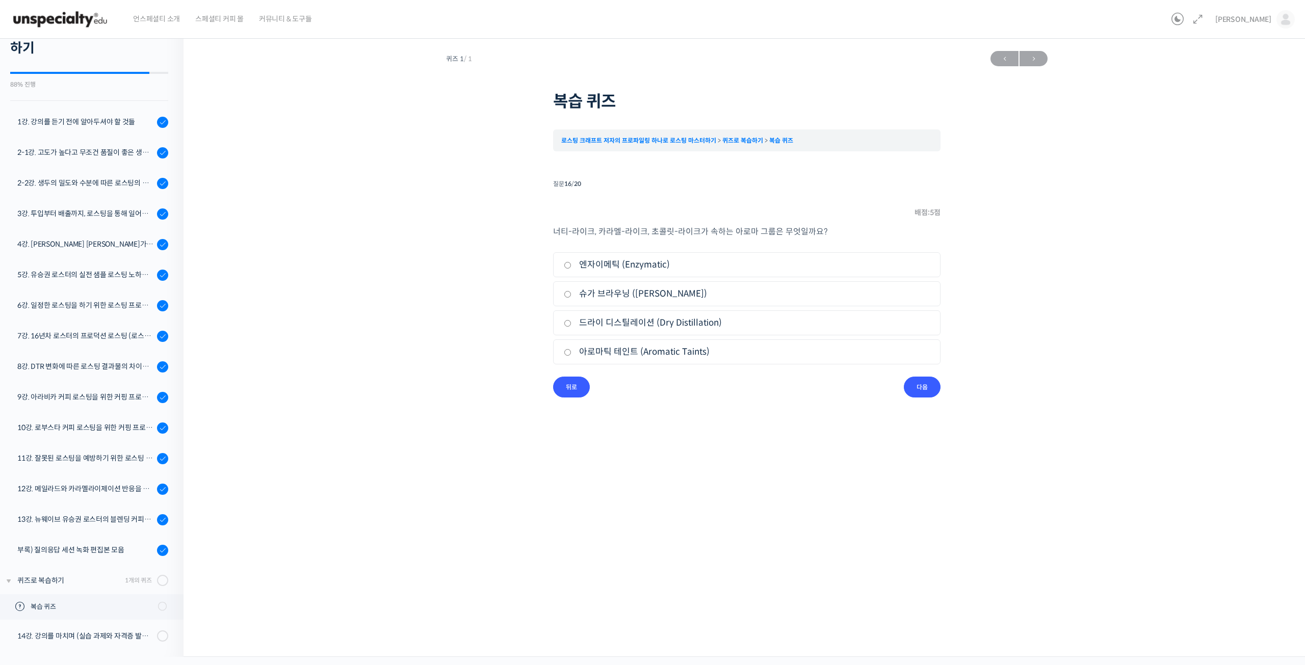
click at [630, 295] on label "슈가 브라우닝 (Sugar Browning)" at bounding box center [747, 294] width 366 height 14
click at [571, 295] on input "슈가 브라우닝 (Sugar Browning)" at bounding box center [568, 294] width 8 height 7
radio input "true"
click at [929, 393] on input "다음" at bounding box center [922, 387] width 37 height 21
click at [606, 324] on label "2,000~4,000" at bounding box center [747, 323] width 366 height 14
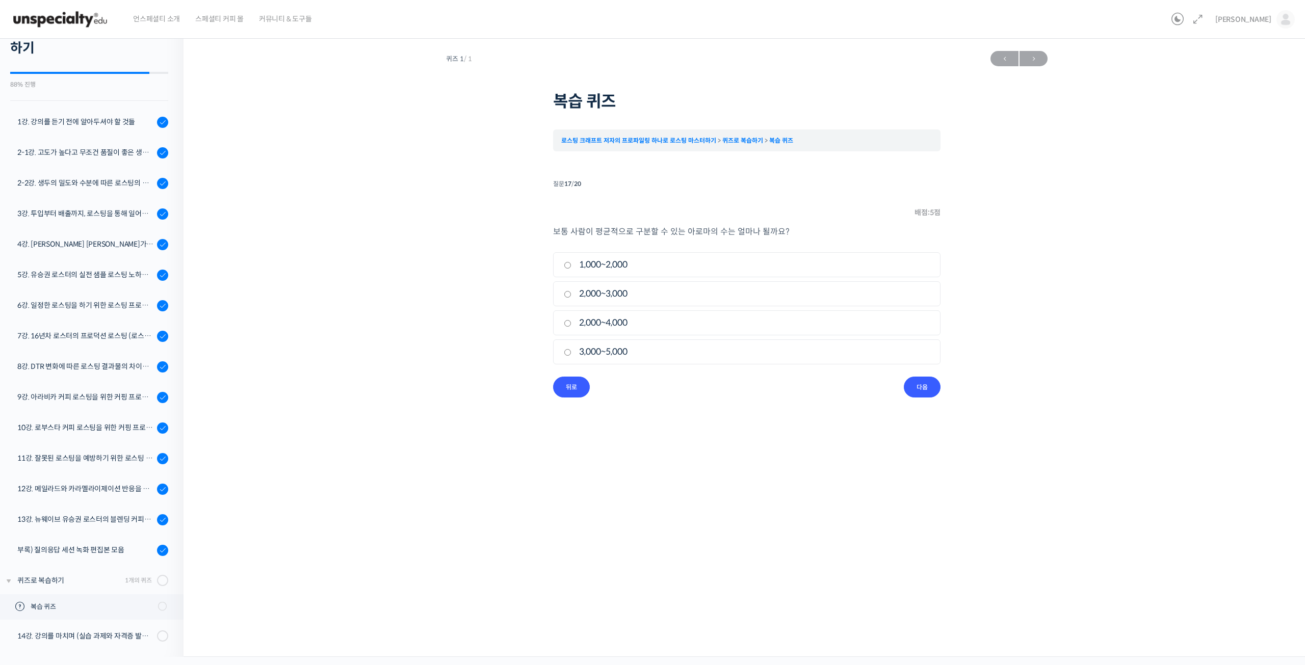
click at [571, 324] on input "2,000~4,000" at bounding box center [568, 323] width 8 height 7
radio input "true"
click at [922, 391] on input "다음" at bounding box center [922, 387] width 37 height 21
click at [623, 324] on label "초산(= 아세트산, Acetic acid)" at bounding box center [747, 323] width 366 height 14
click at [571, 324] on input "초산(= 아세트산, Acetic acid)" at bounding box center [568, 323] width 8 height 7
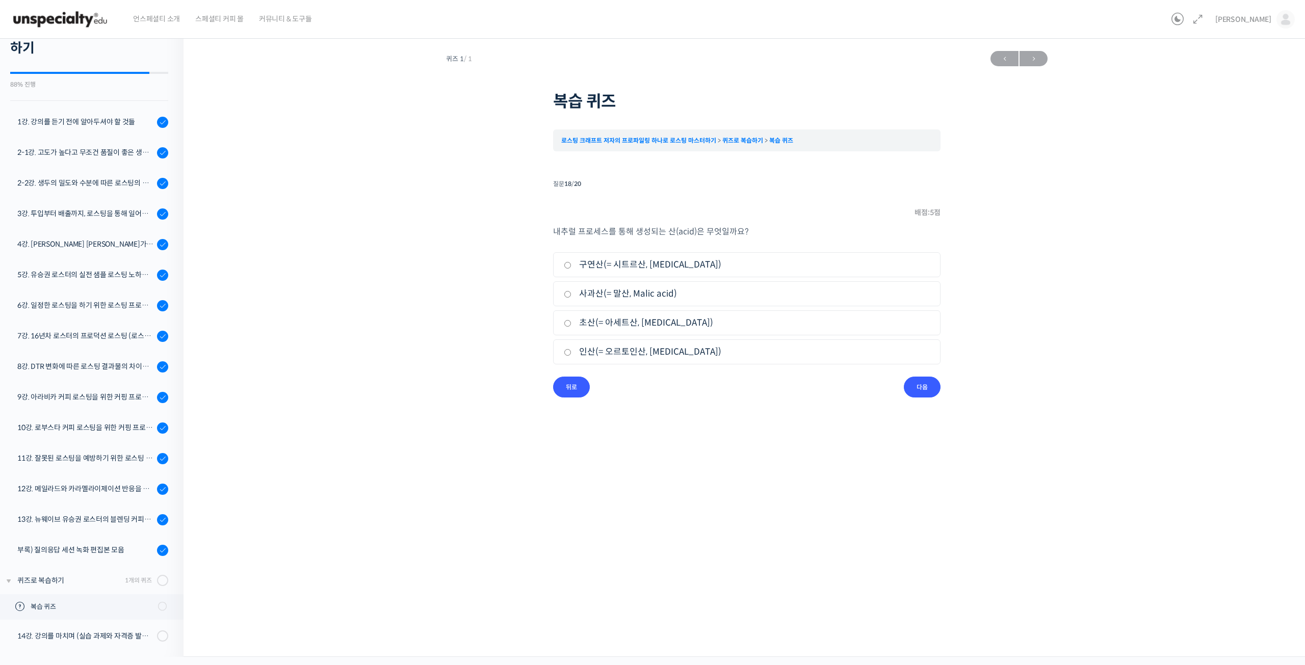
radio input "true"
click at [922, 389] on input "다음" at bounding box center [922, 387] width 37 height 21
click at [636, 264] on label "구연산(= 시트르산, Citric acid)" at bounding box center [747, 265] width 366 height 14
click at [571, 264] on input "구연산(= 시트르산, Citric acid)" at bounding box center [568, 265] width 8 height 7
radio input "true"
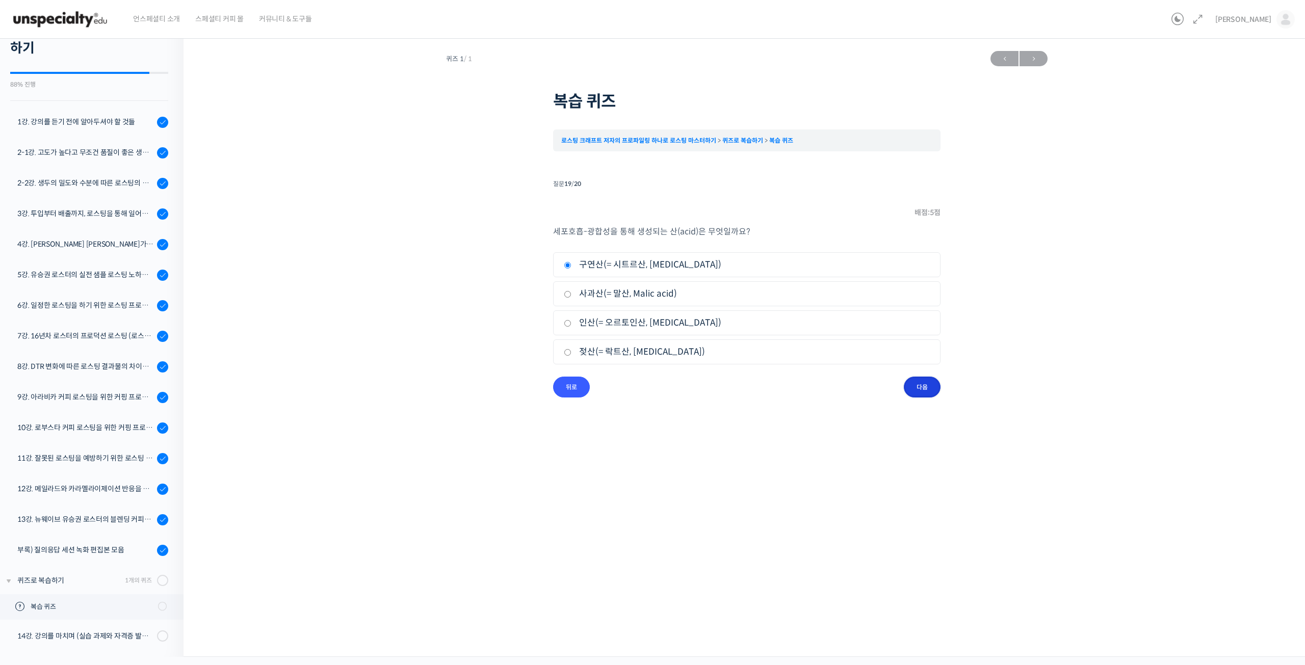
click at [921, 381] on input "다음" at bounding box center [922, 387] width 37 height 21
click at [587, 264] on label "#35" at bounding box center [747, 265] width 366 height 14
click at [571, 264] on input "#35" at bounding box center [568, 265] width 8 height 7
radio input "true"
click at [911, 388] on input "퀴즈 마치기" at bounding box center [912, 387] width 55 height 21
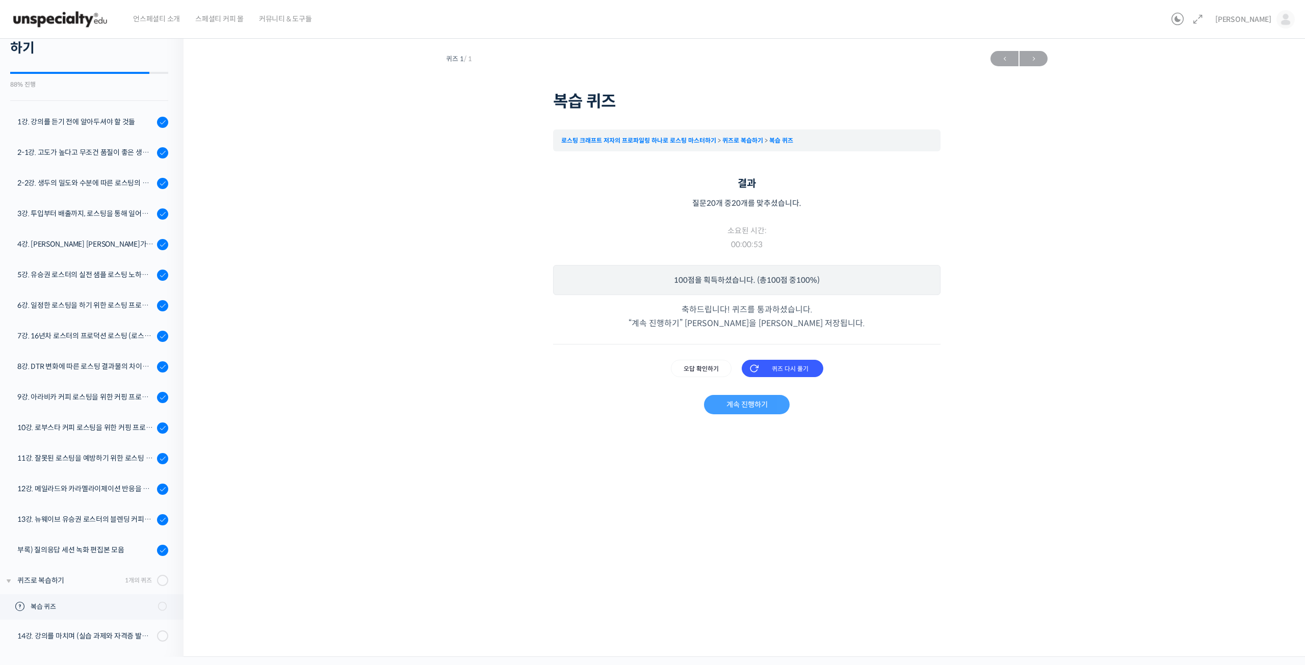
click at [731, 410] on link "계속 진행하기" at bounding box center [746, 404] width 85 height 19
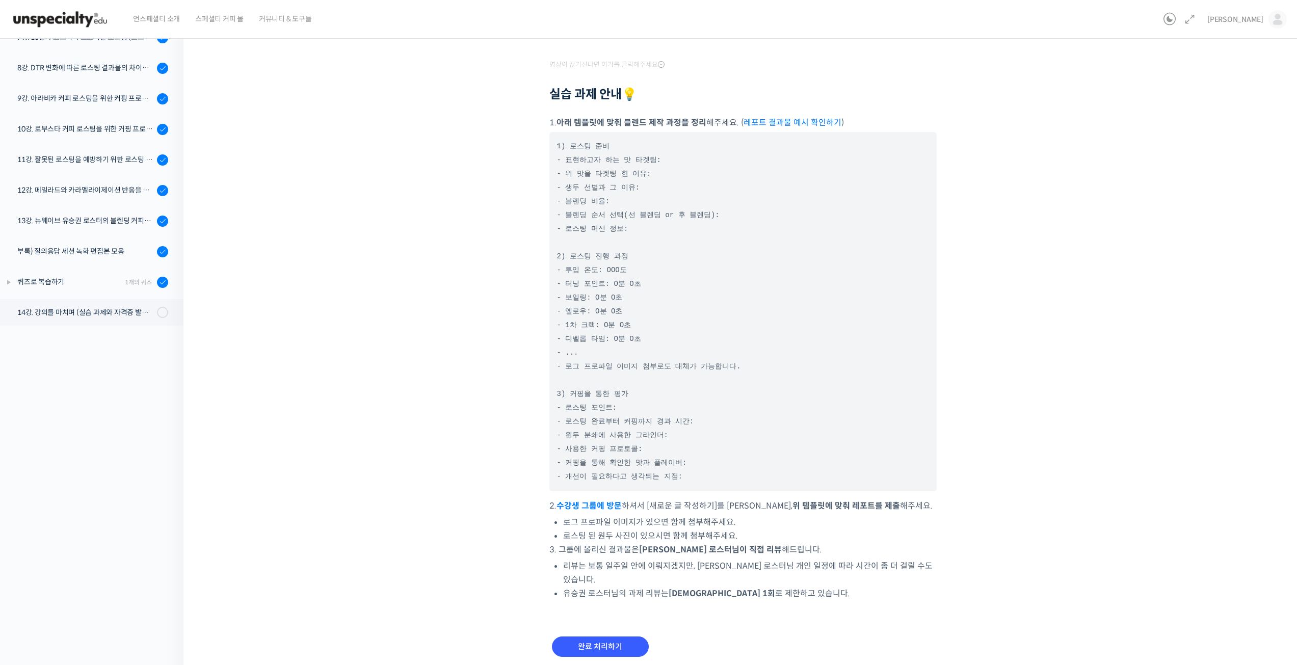
scroll to position [349, 0]
